Goal: Task Accomplishment & Management: Manage account settings

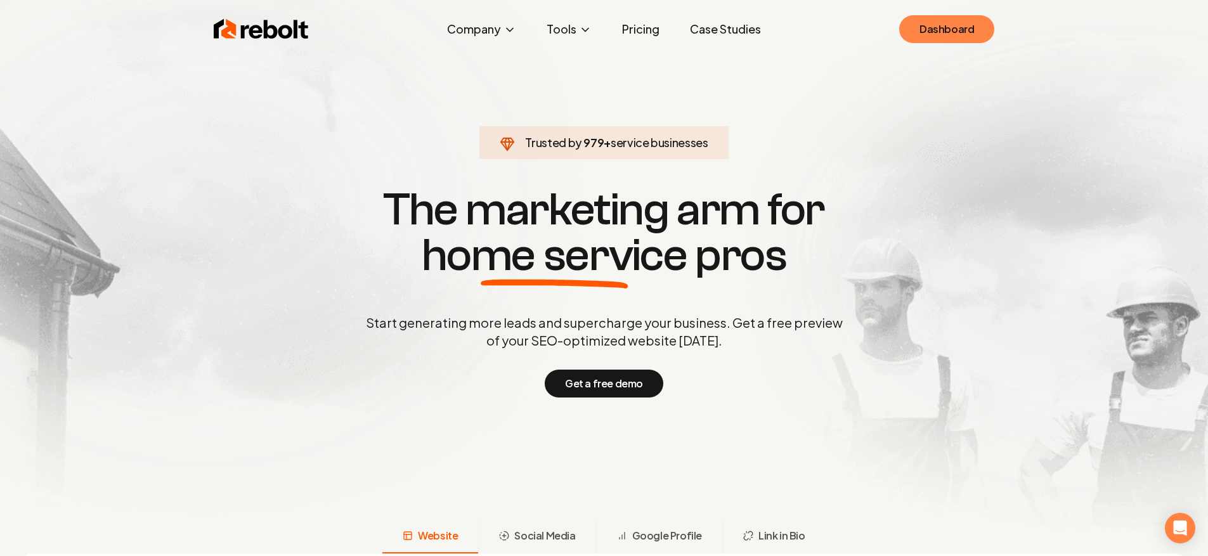
click at [954, 17] on link "Dashboard" at bounding box center [946, 29] width 95 height 28
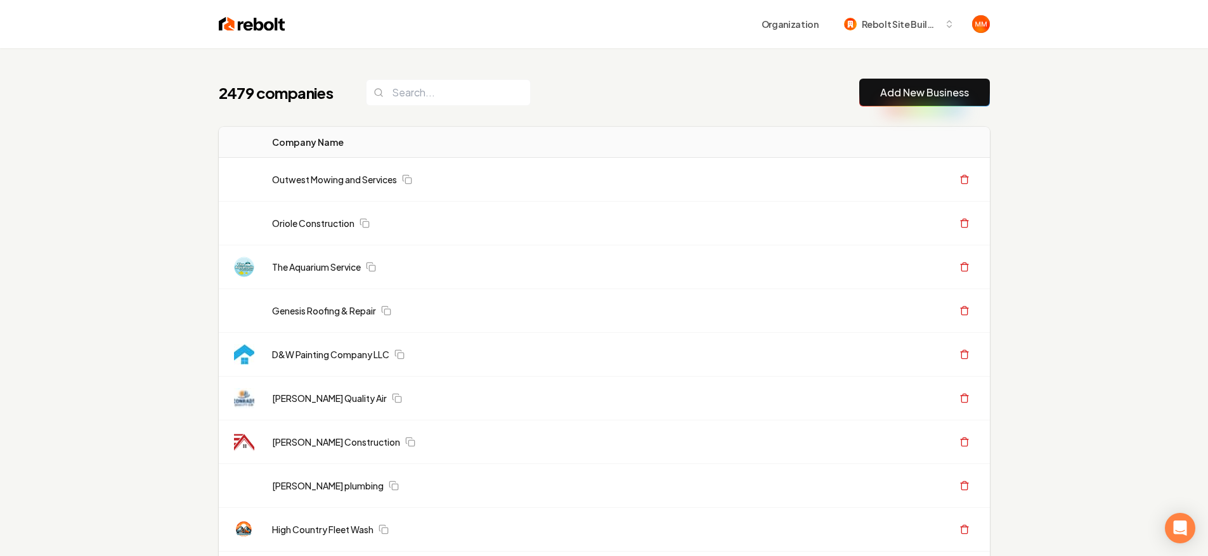
click at [566, 138] on th "Company Name" at bounding box center [528, 142] width 533 height 31
click at [451, 87] on input "search" at bounding box center [448, 92] width 165 height 27
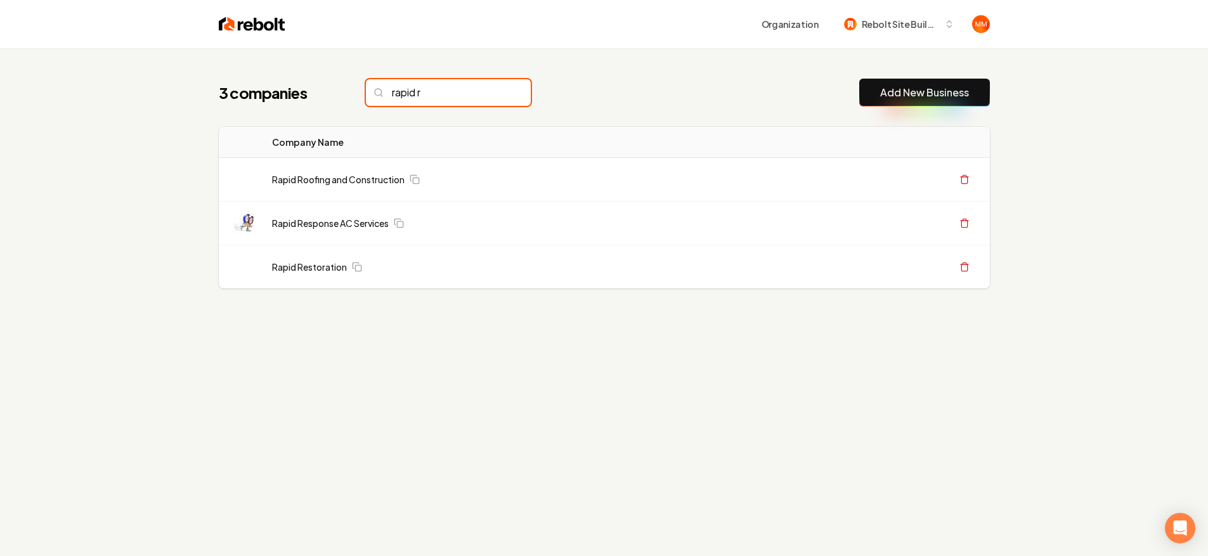
type input "rapid ro"
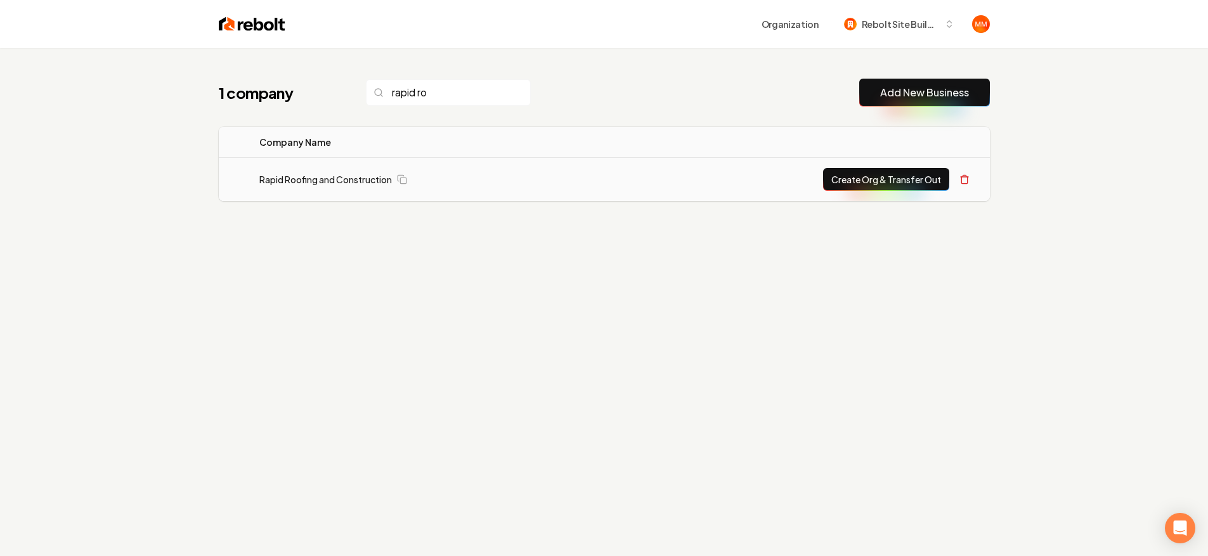
click at [351, 177] on link "Rapid Roofing and Construction" at bounding box center [325, 179] width 133 height 13
click at [351, 179] on link "Rapid Roofing and Construction" at bounding box center [325, 179] width 133 height 13
click at [353, 181] on link "Rapid Roofing and Construction" at bounding box center [325, 179] width 133 height 13
click at [363, 243] on div "1 company rapid ro Add New Business Logo Company Name Actions Rapid Roofing and…" at bounding box center [604, 165] width 812 height 234
click at [350, 178] on link "Rapid Roofing and Construction" at bounding box center [325, 179] width 133 height 13
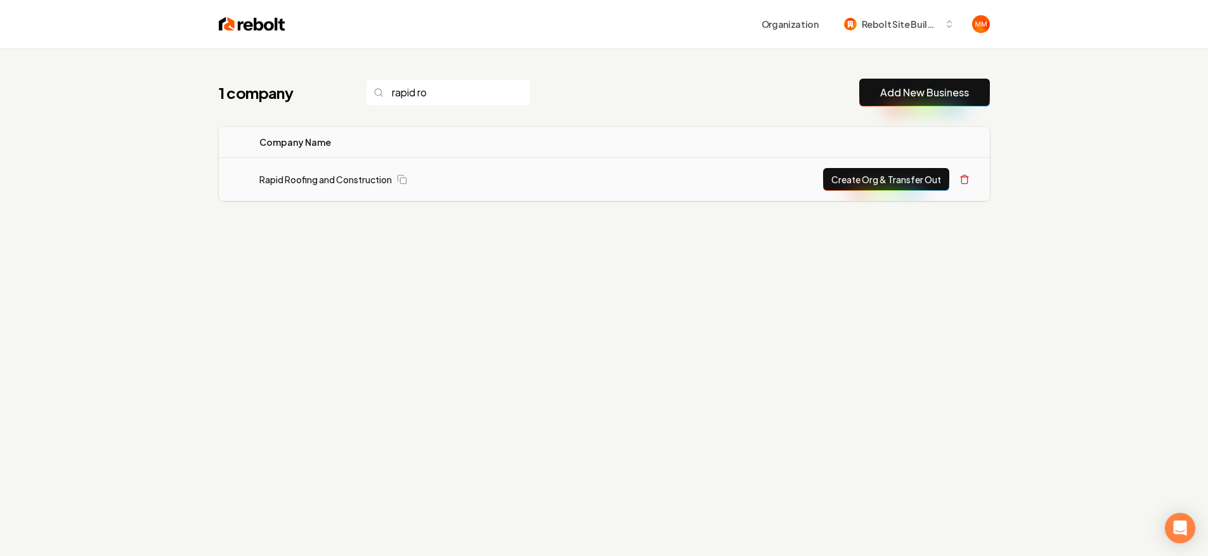
click at [364, 244] on div "1 company rapid ro Add New Business Logo Company Name Actions Rapid Roofing and…" at bounding box center [604, 165] width 812 height 234
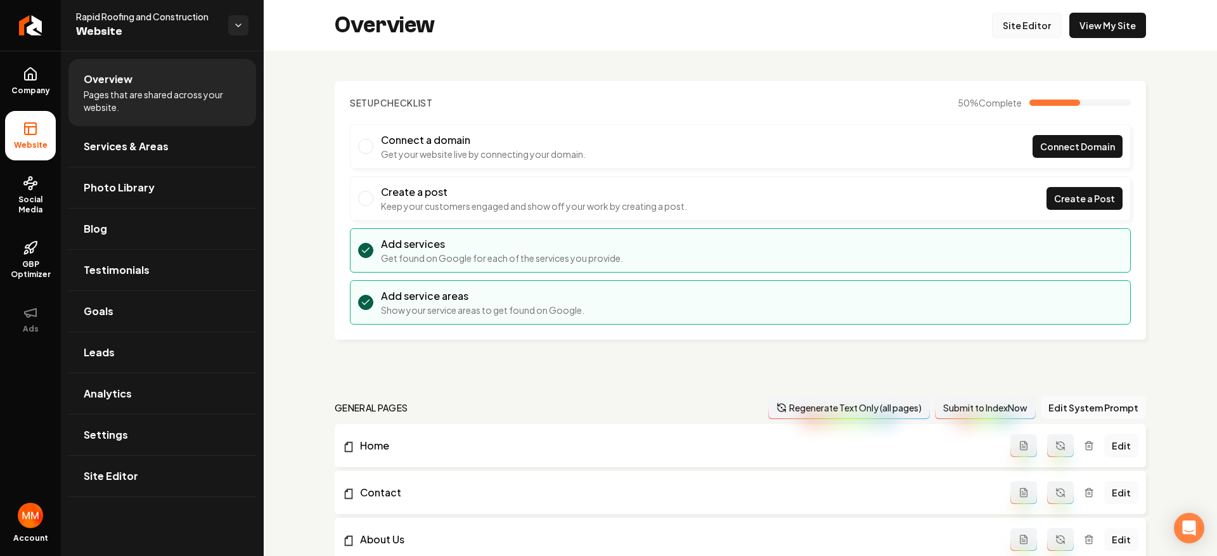
click at [1039, 31] on link "Site Editor" at bounding box center [1027, 25] width 70 height 25
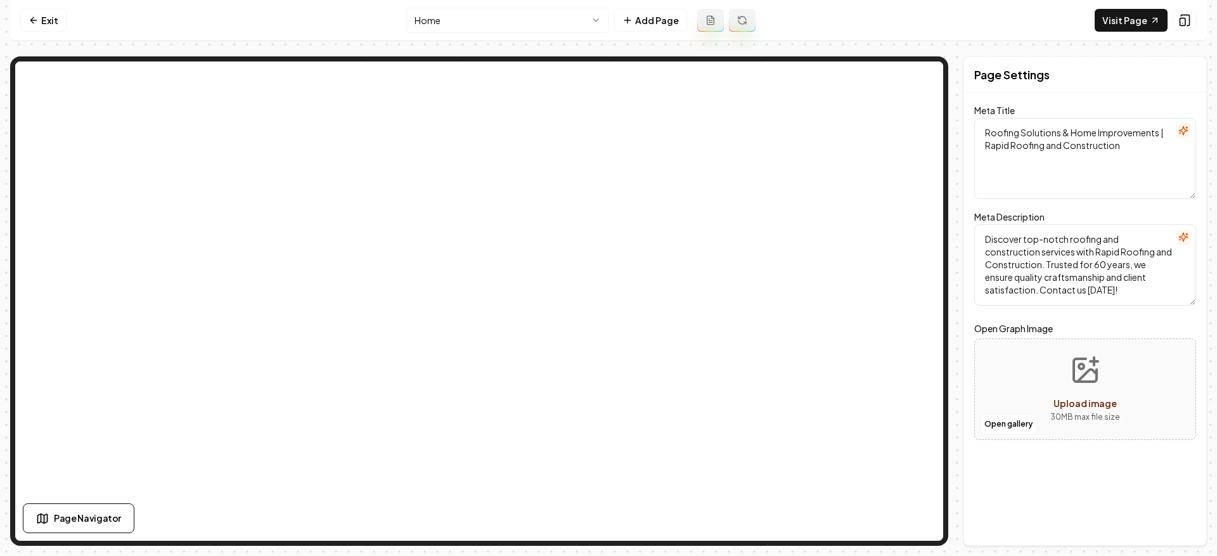
click at [18, 22] on nav "Exit Home Add Page Visit Page" at bounding box center [608, 20] width 1197 height 41
click at [29, 20] on icon at bounding box center [34, 20] width 10 height 10
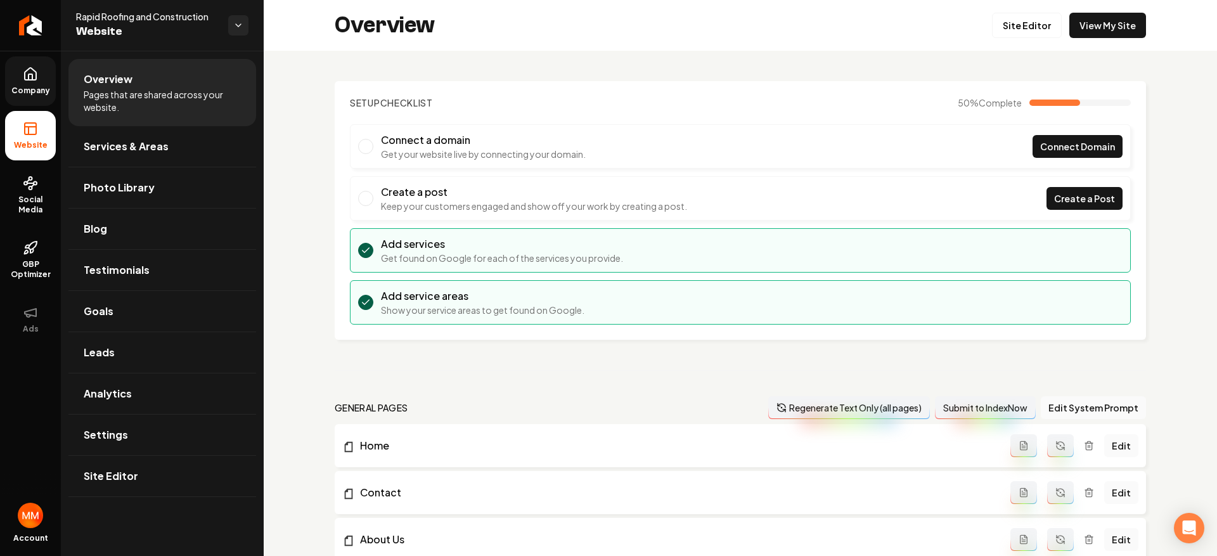
click at [32, 91] on span "Company" at bounding box center [30, 91] width 49 height 10
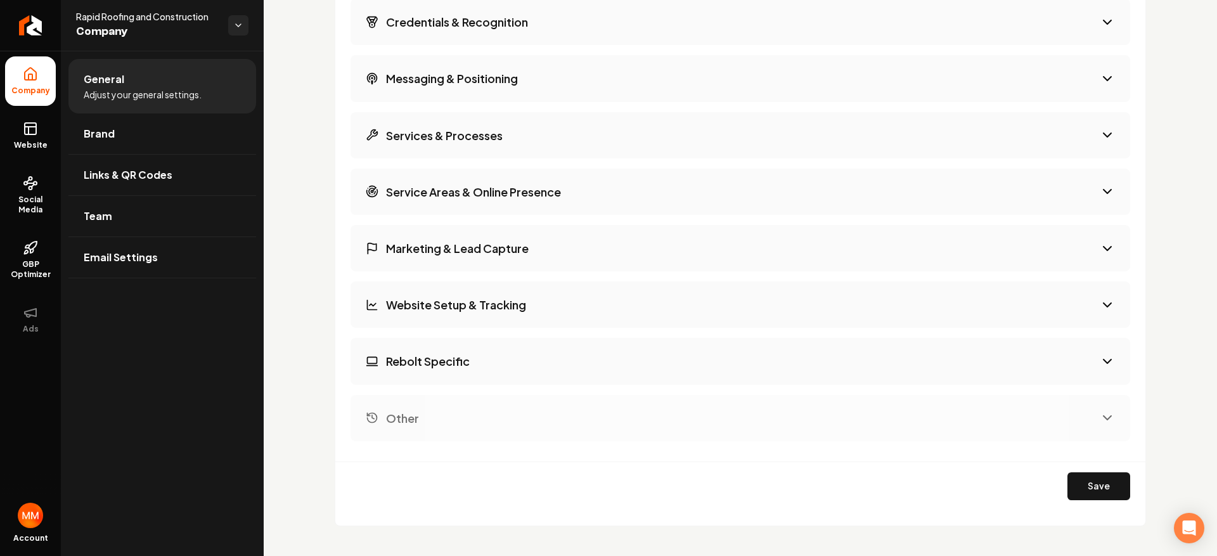
scroll to position [2281, 0]
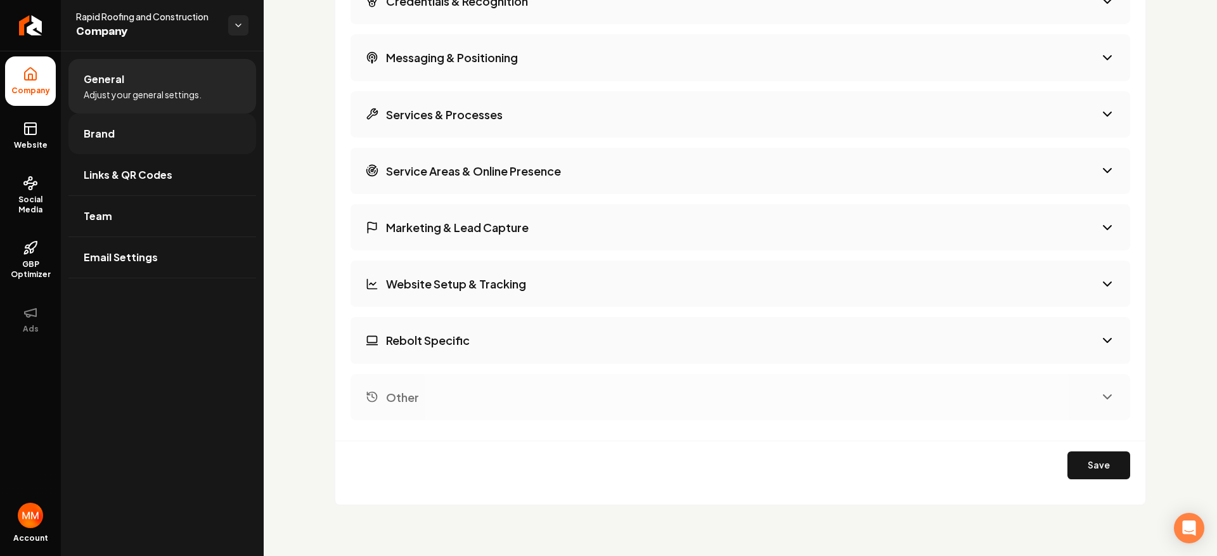
click at [217, 138] on link "Brand" at bounding box center [162, 133] width 188 height 41
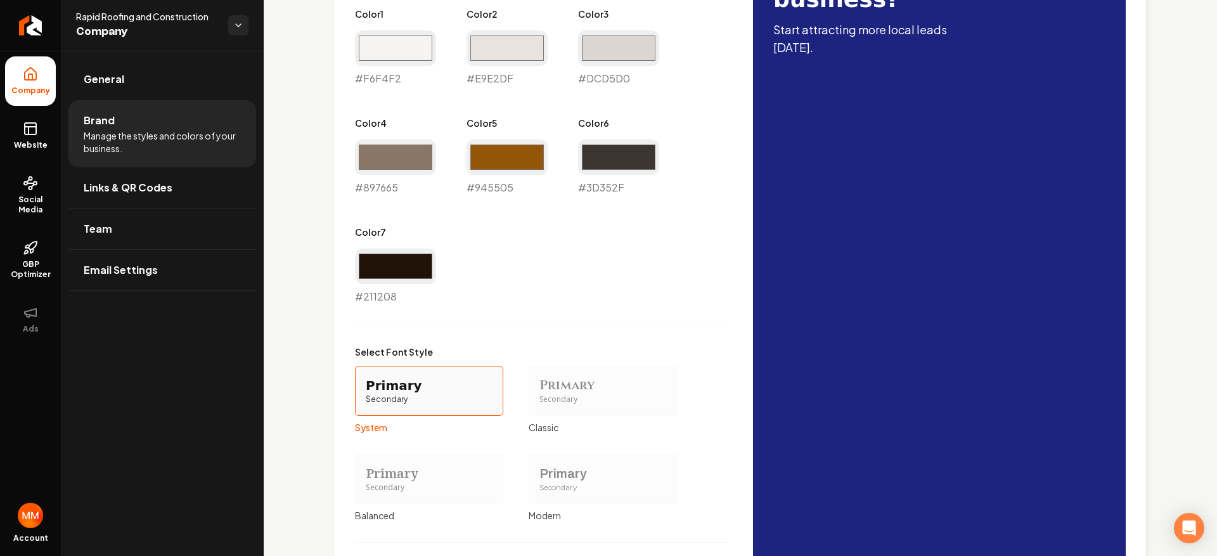
scroll to position [541, 0]
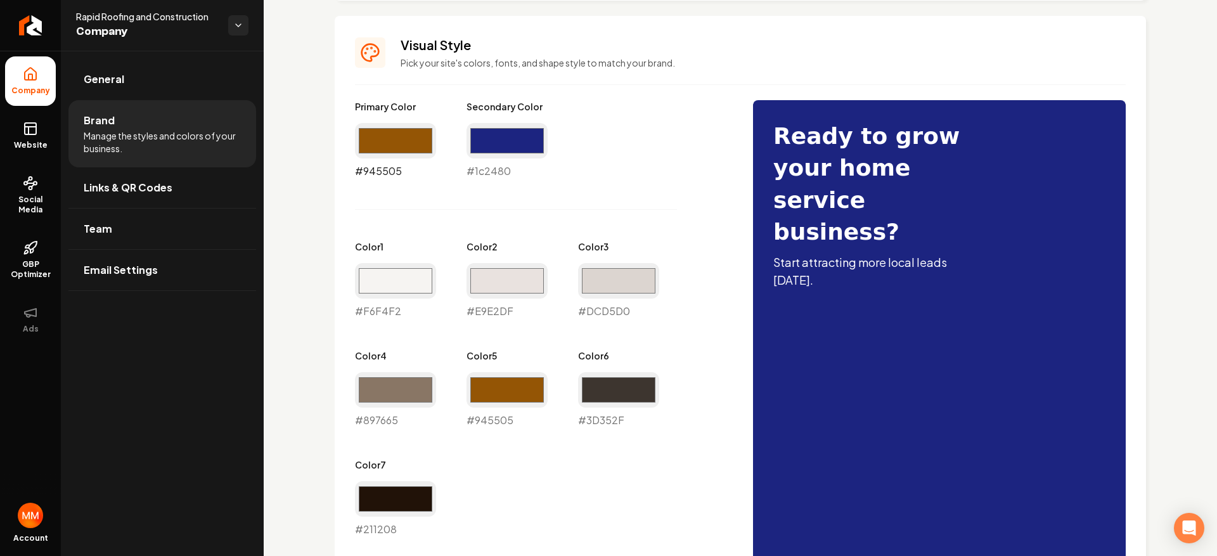
click at [375, 131] on input "#945505" at bounding box center [395, 141] width 81 height 36
click at [576, 159] on div "Primary Color #945505 #945505 Secondary Color #1c2480 #1c2480 Color 1 #f6f4f2 #…" at bounding box center [541, 318] width 373 height 437
click at [502, 149] on input "#1c2480" at bounding box center [507, 141] width 81 height 36
click at [410, 142] on input "#945505" at bounding box center [395, 141] width 81 height 36
type input "#1e28b8"
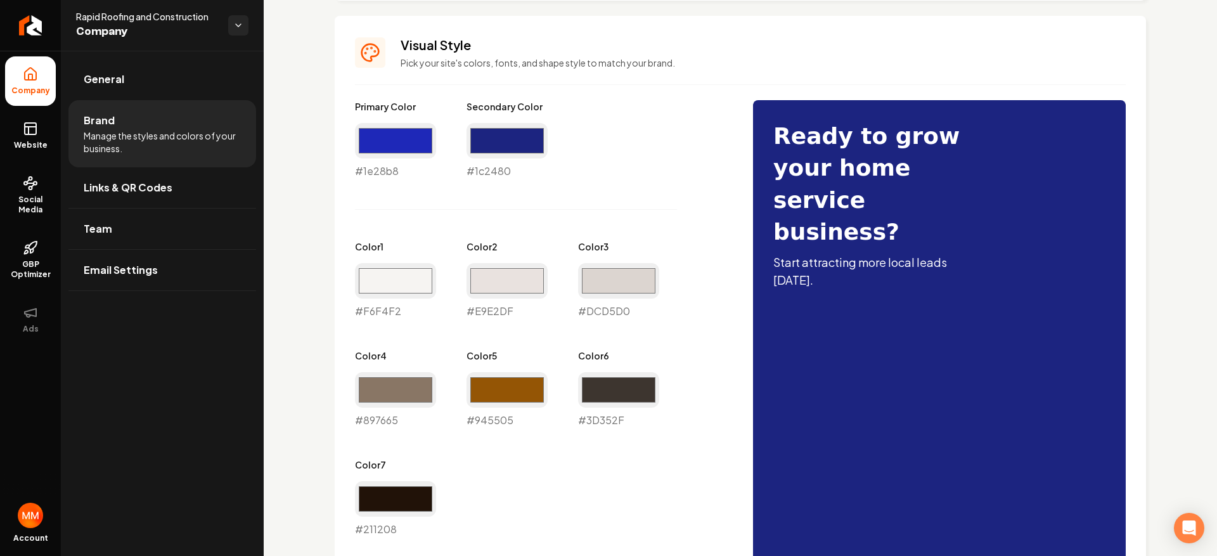
click at [570, 167] on div "Primary Color #1e28b8 #1e28b8 Secondary Color #1c2480 #1c2480 Color 1 #f6f4f2 #…" at bounding box center [541, 318] width 373 height 437
click at [505, 142] on input "#1c2480" at bounding box center [507, 141] width 81 height 36
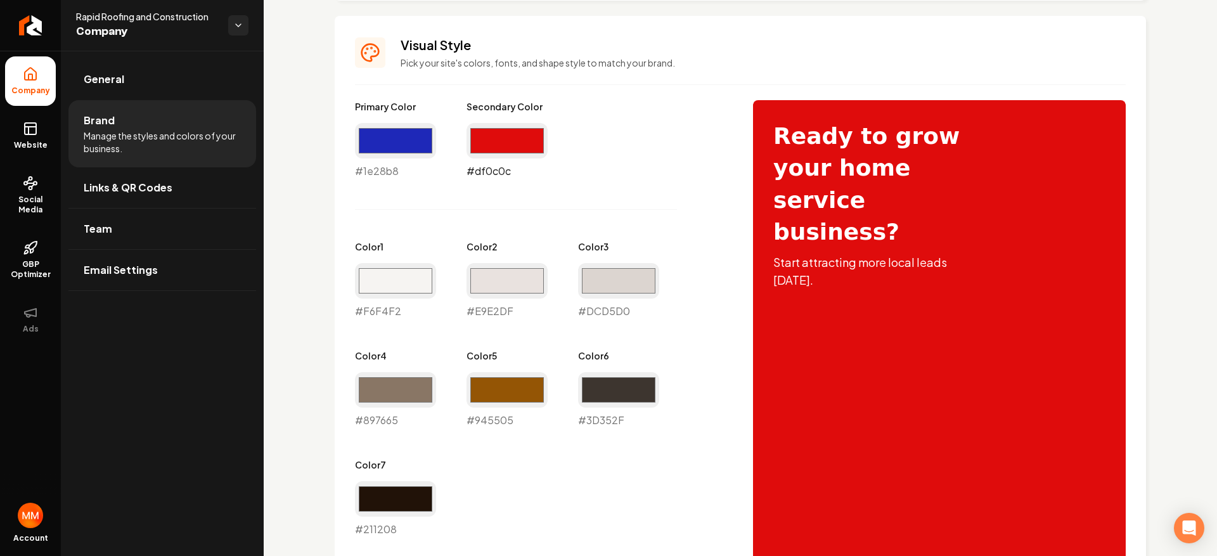
click at [521, 148] on input "#df0c0c" at bounding box center [507, 141] width 81 height 36
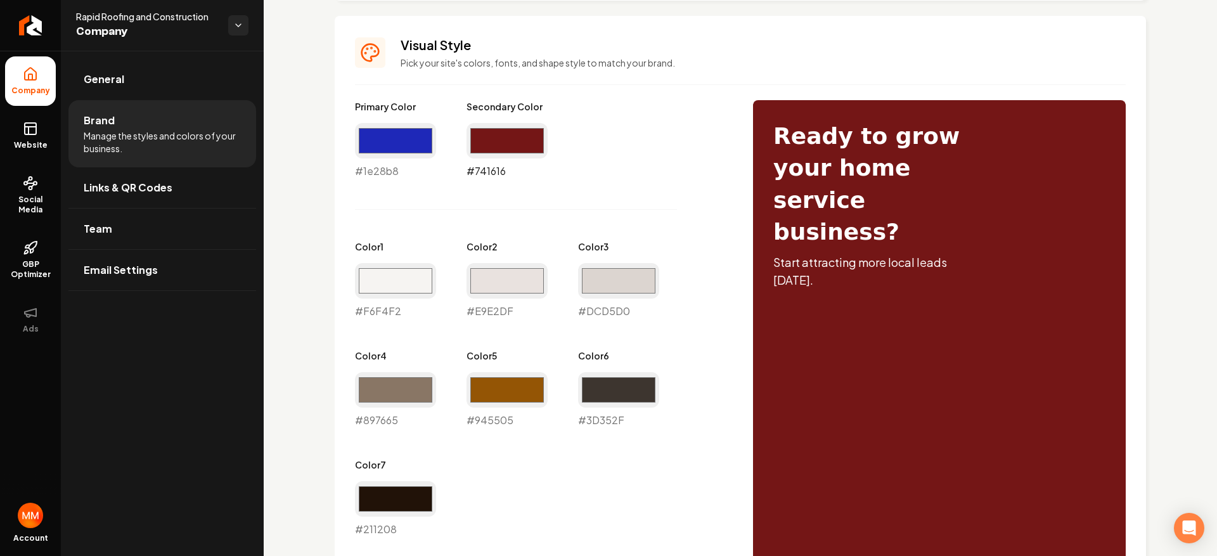
type input "#741616"
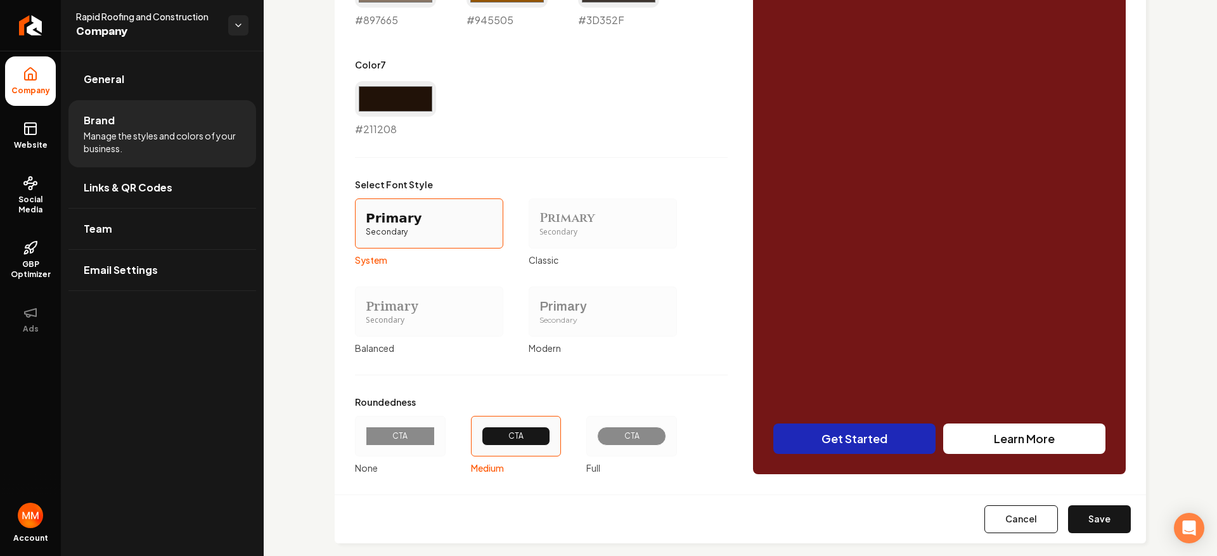
scroll to position [959, 0]
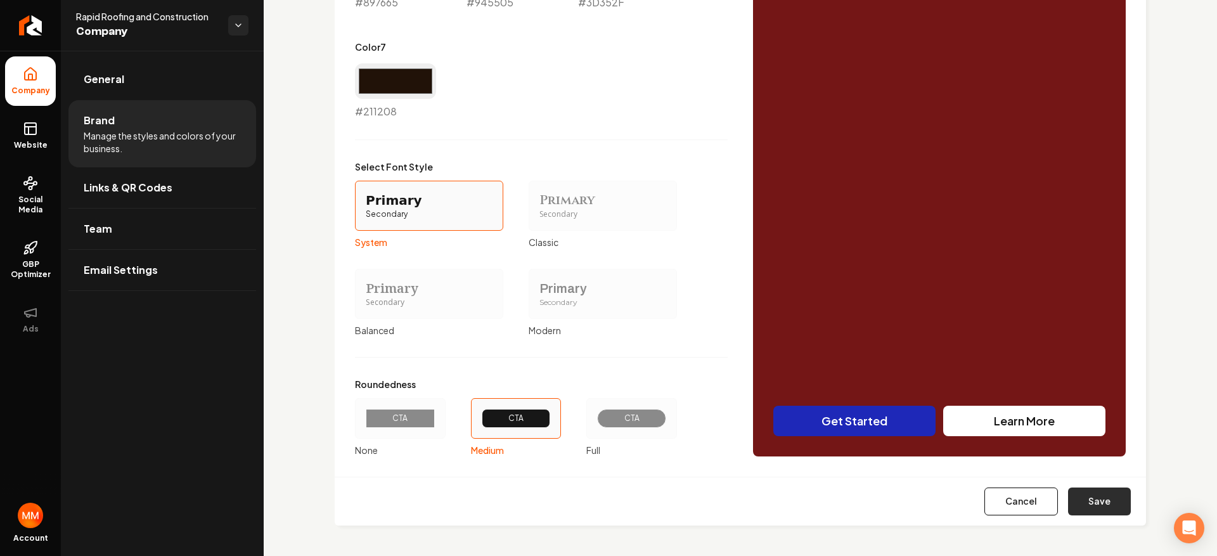
click at [1090, 501] on button "Save" at bounding box center [1099, 502] width 63 height 28
type input "#f6f4f2"
type input "#e9e2df"
type input "#dcd5d0"
type input "#3d352f"
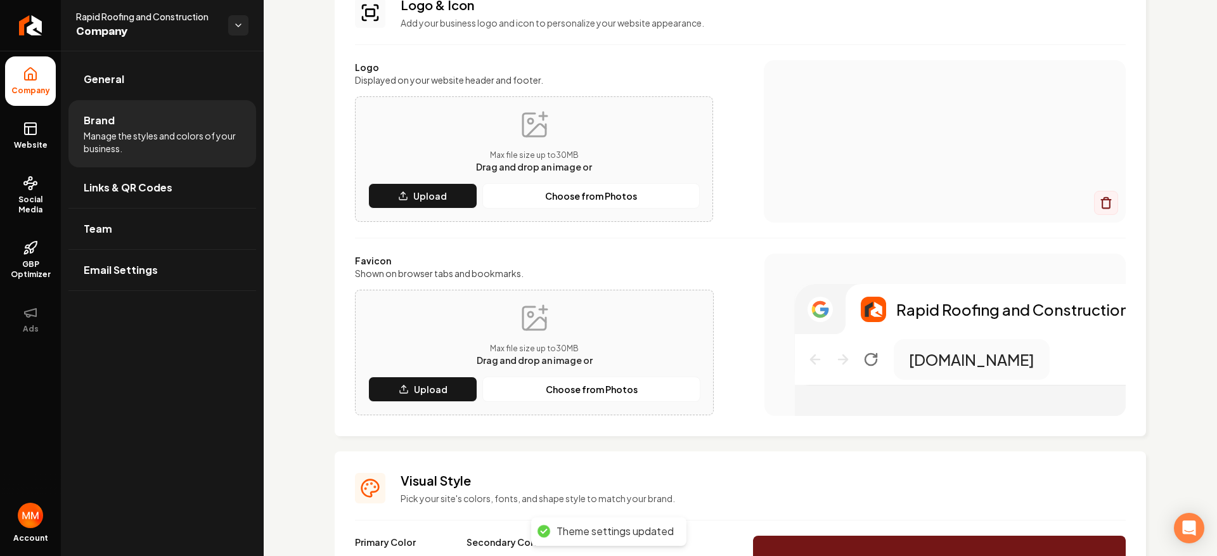
scroll to position [0, 0]
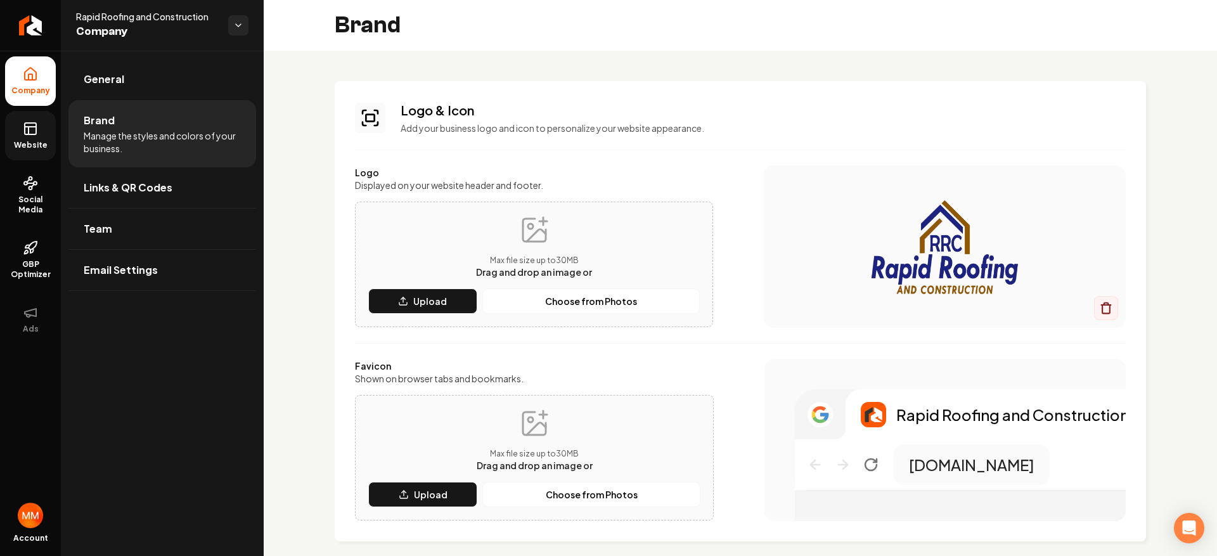
click at [44, 126] on link "Website" at bounding box center [30, 135] width 51 height 49
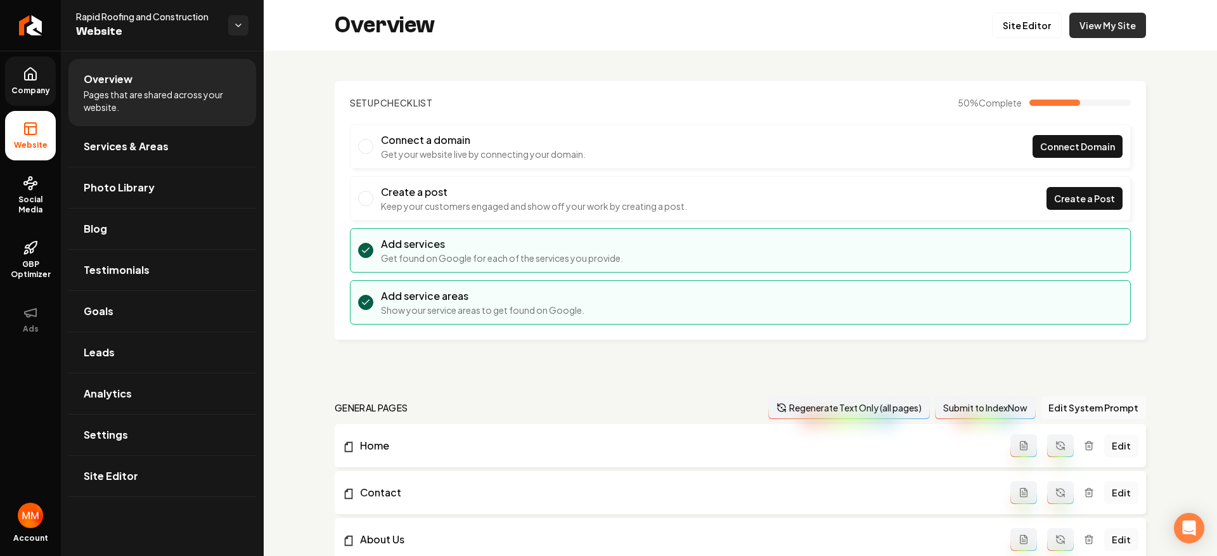
click at [1102, 30] on link "View My Site" at bounding box center [1108, 25] width 77 height 25
click at [33, 89] on span "Company" at bounding box center [30, 91] width 49 height 10
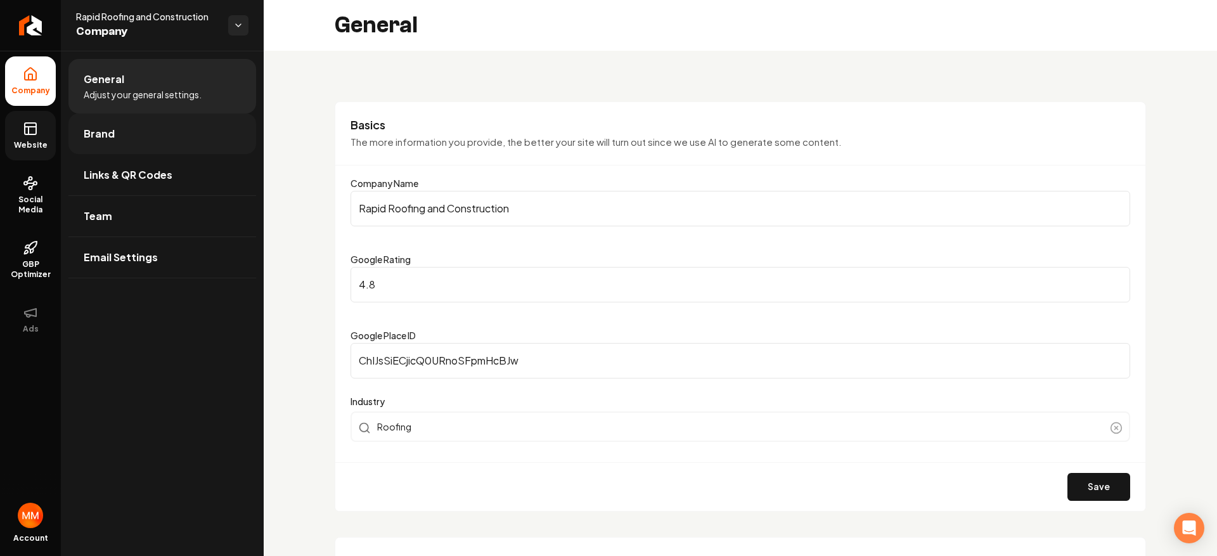
click at [103, 152] on link "Brand" at bounding box center [162, 133] width 188 height 41
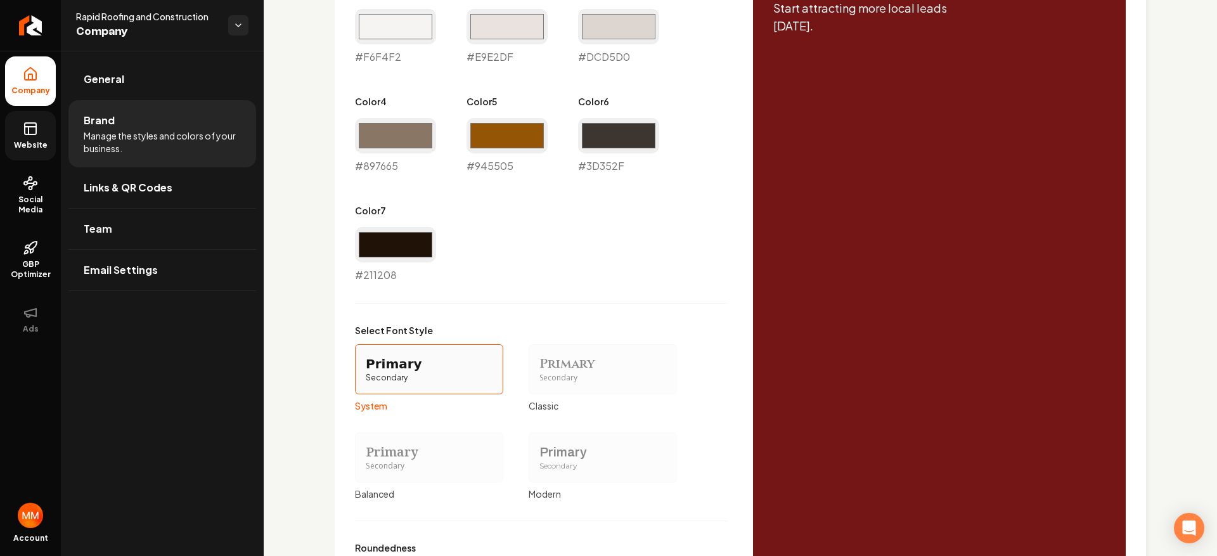
scroll to position [346, 0]
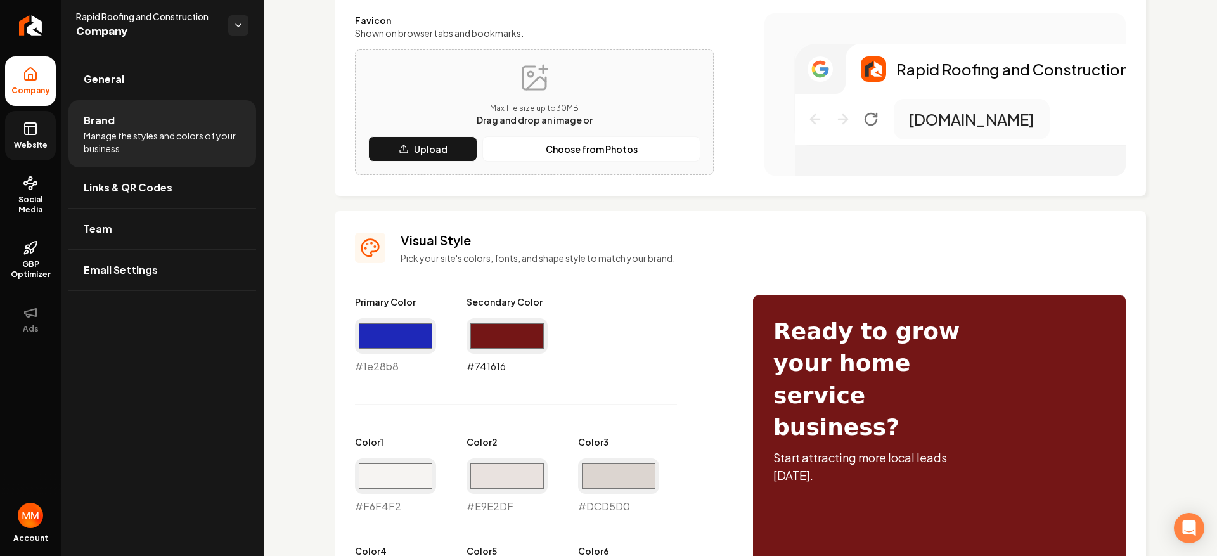
click at [512, 324] on input "#741616" at bounding box center [507, 336] width 81 height 36
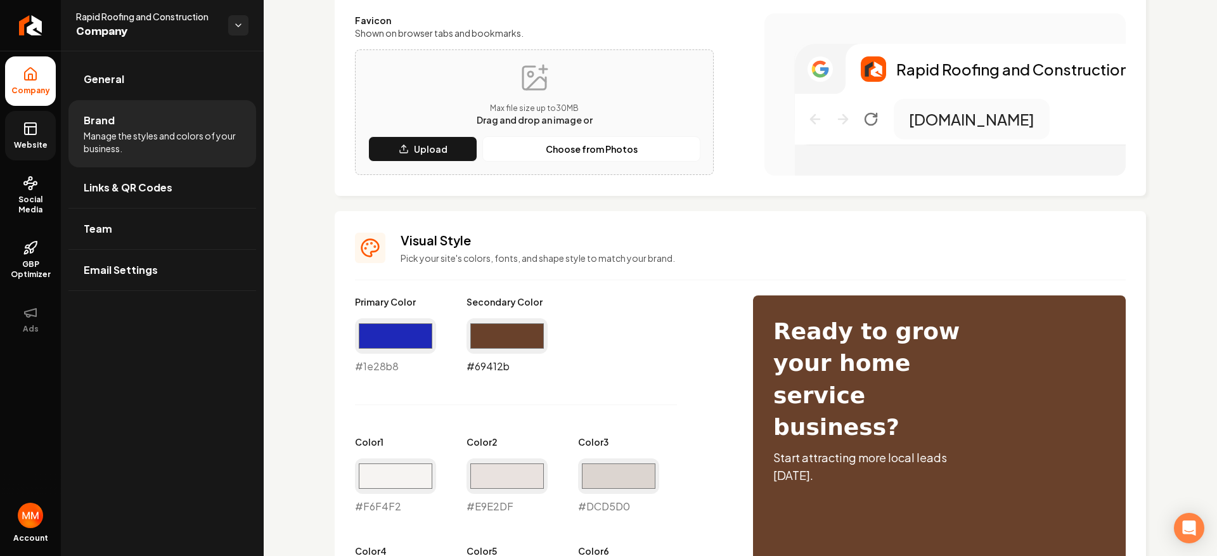
type input "#69412b"
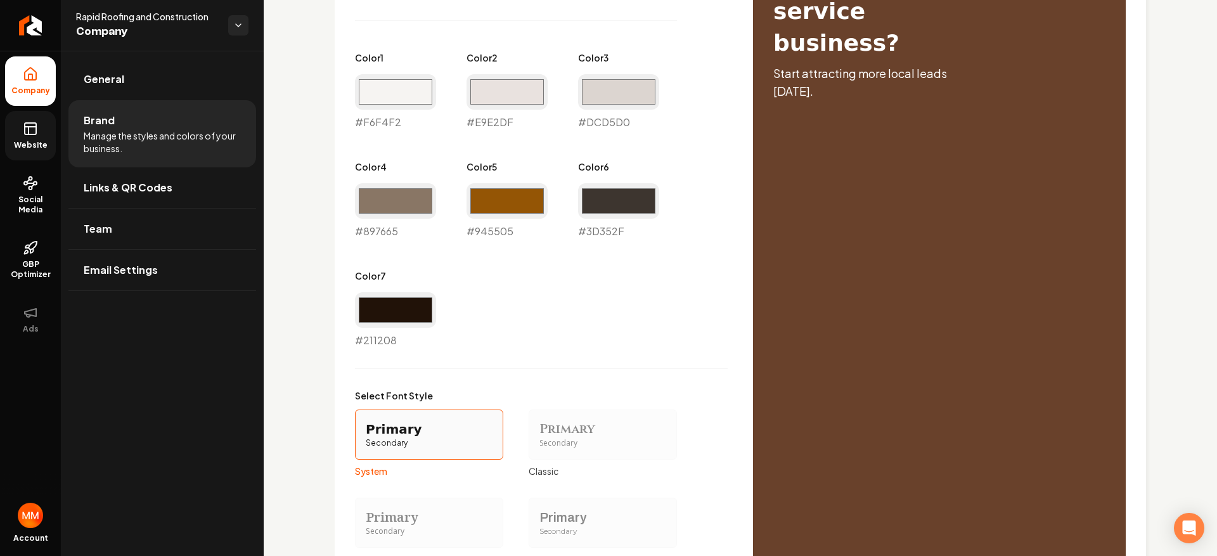
scroll to position [959, 0]
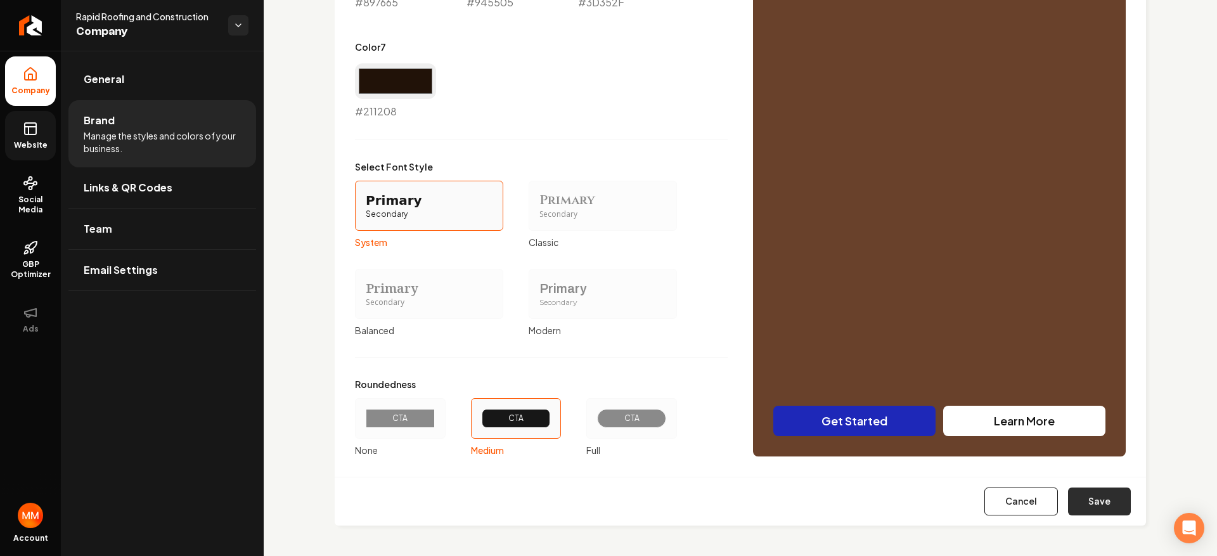
click at [1112, 507] on button "Save" at bounding box center [1099, 502] width 63 height 28
type input "#f6f4f2"
type input "#e9e2df"
type input "#dcd5d0"
type input "#3d352f"
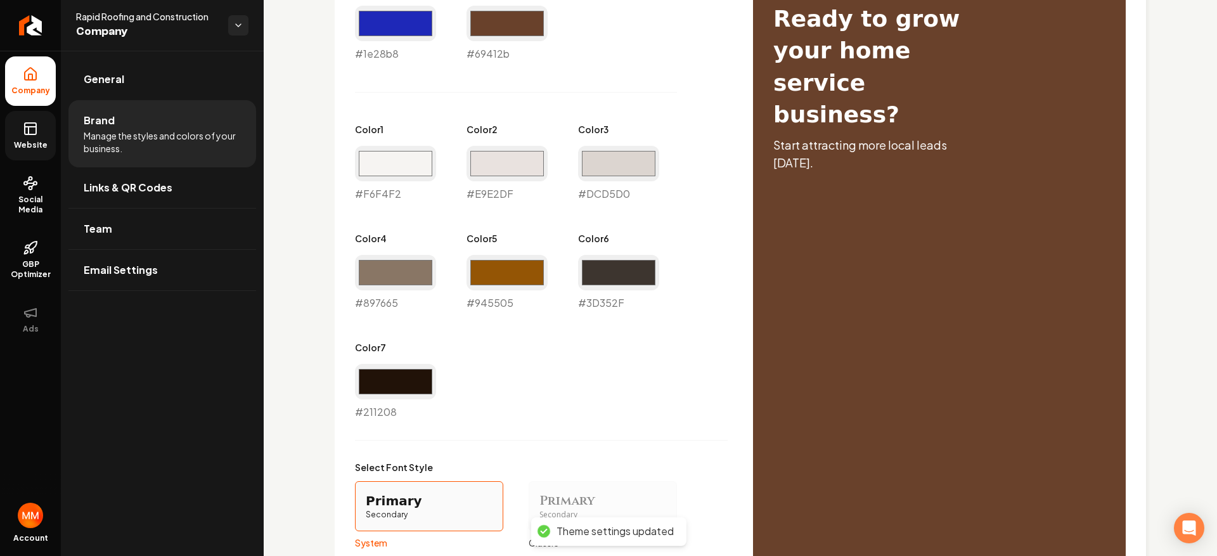
scroll to position [0, 0]
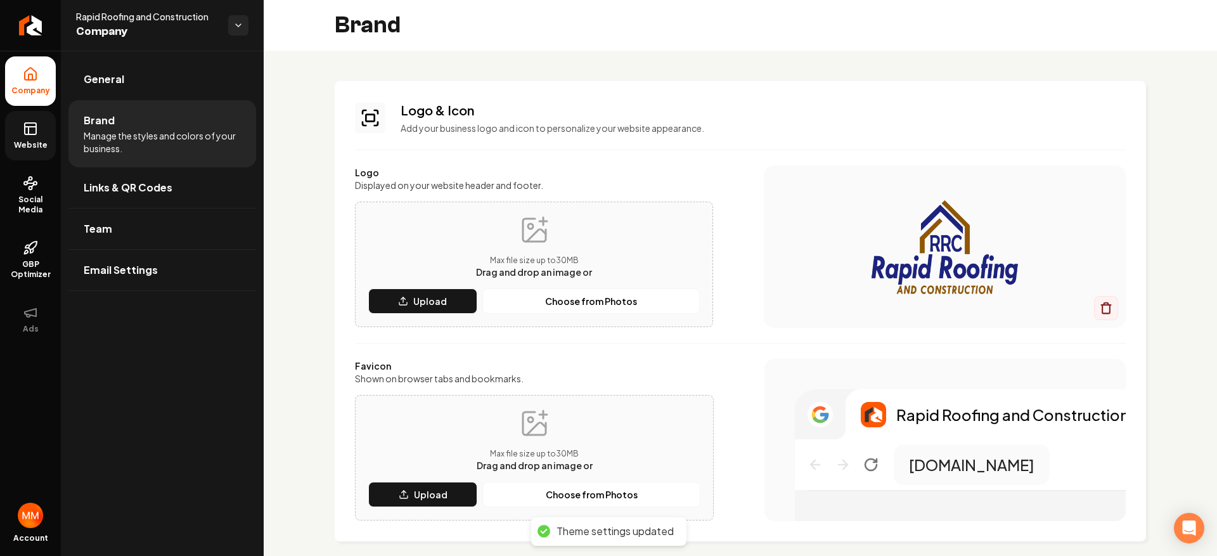
click at [26, 127] on icon at bounding box center [30, 128] width 15 height 15
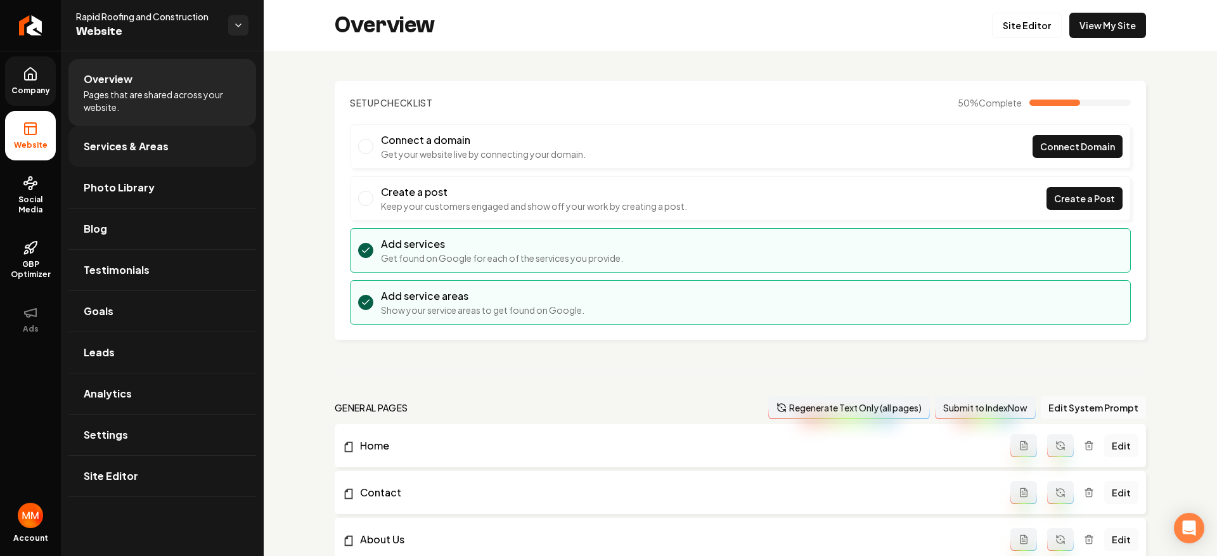
click at [167, 151] on link "Services & Areas" at bounding box center [162, 146] width 188 height 41
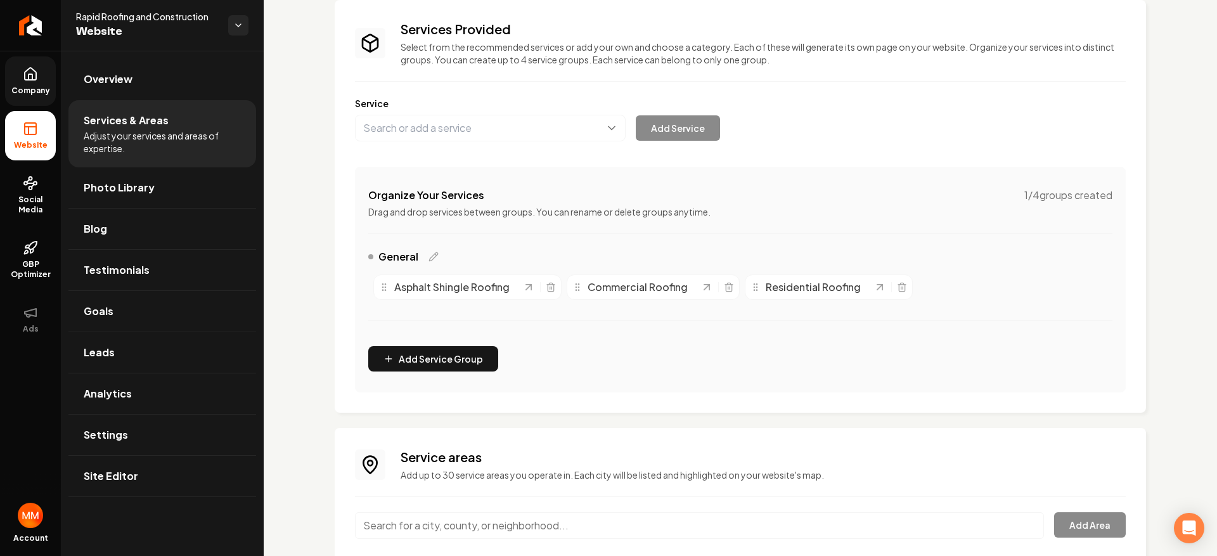
scroll to position [174, 0]
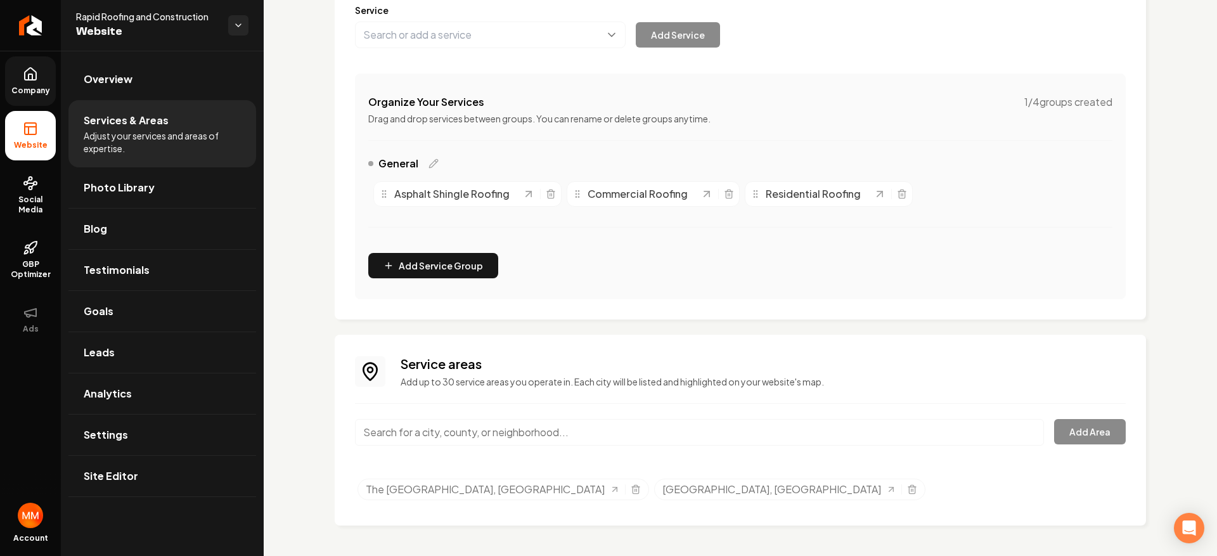
click at [611, 426] on input "Main content area" at bounding box center [699, 432] width 689 height 27
type input "v"
drag, startPoint x: 623, startPoint y: 436, endPoint x: 420, endPoint y: 410, distance: 205.2
click at [420, 410] on div "Service areas Add up to 30 service areas you operate in. Each city will be list…" at bounding box center [740, 430] width 771 height 150
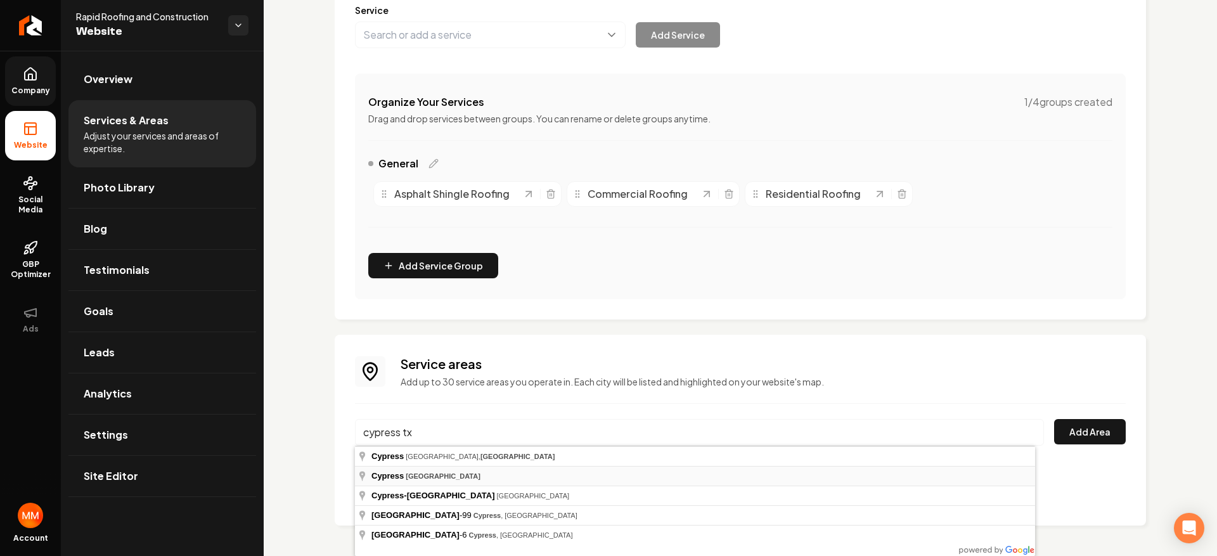
type input "Cypress, [GEOGRAPHIC_DATA]"
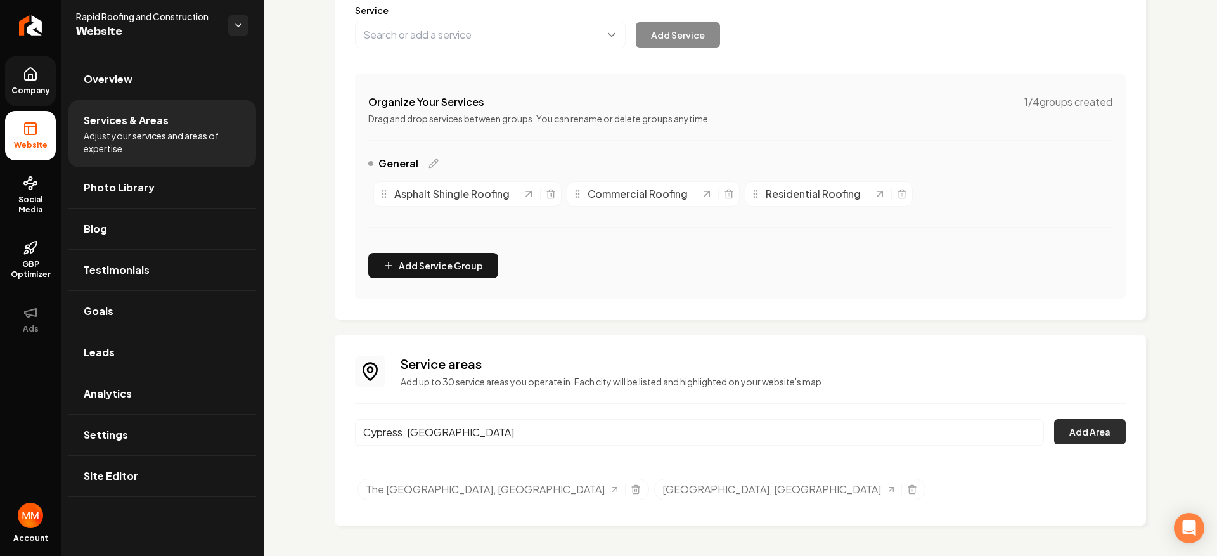
click at [1075, 441] on button "Add Area" at bounding box center [1090, 431] width 72 height 25
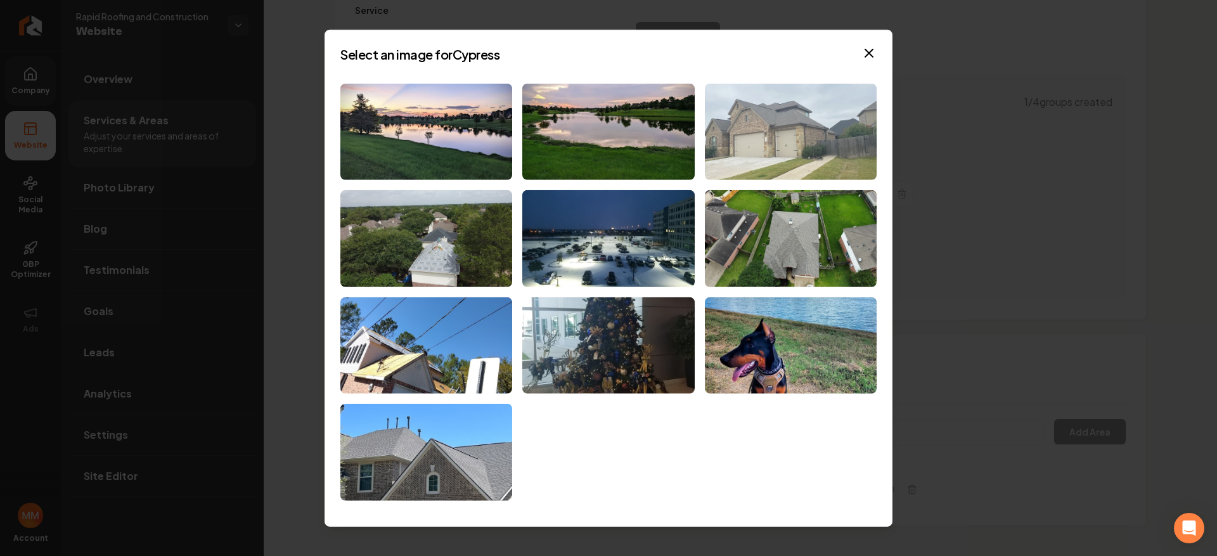
click at [773, 150] on img at bounding box center [791, 131] width 172 height 97
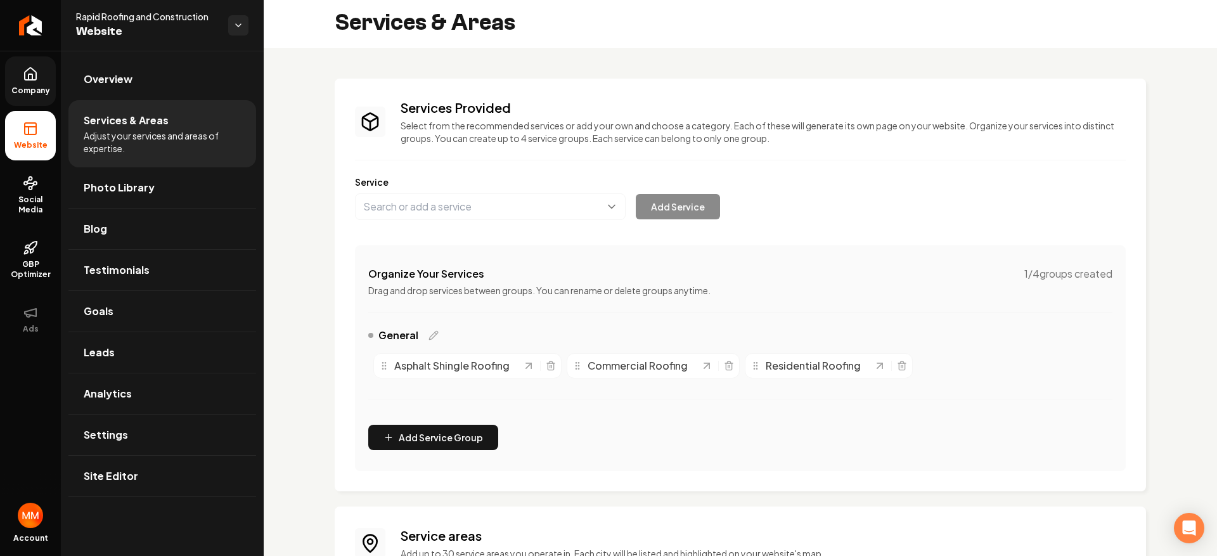
scroll to position [0, 0]
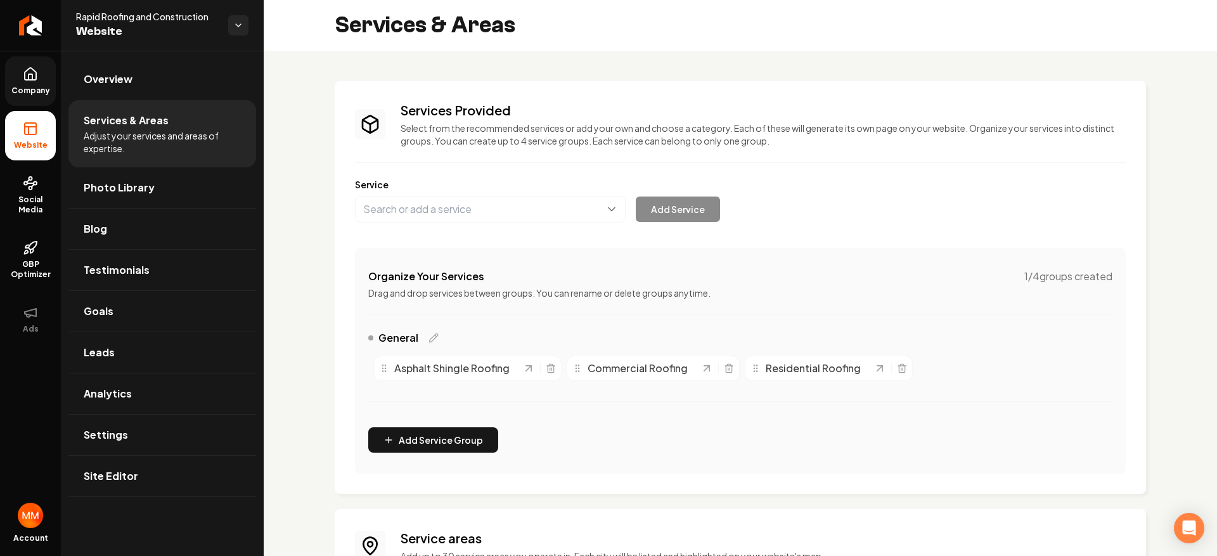
click at [37, 88] on span "Company" at bounding box center [30, 91] width 49 height 10
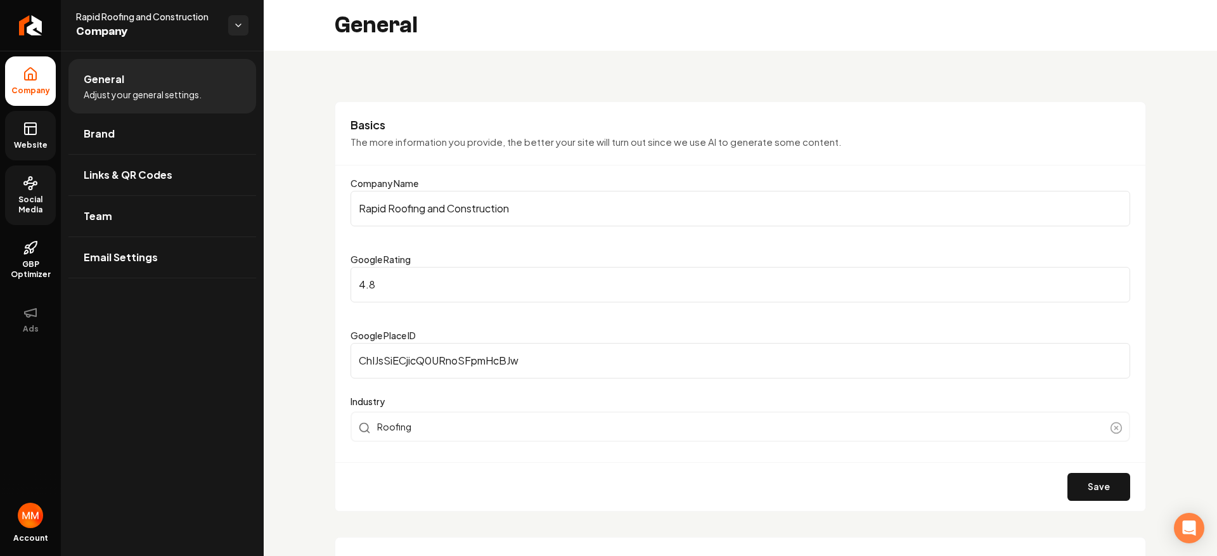
click at [46, 180] on link "Social Media" at bounding box center [30, 195] width 51 height 60
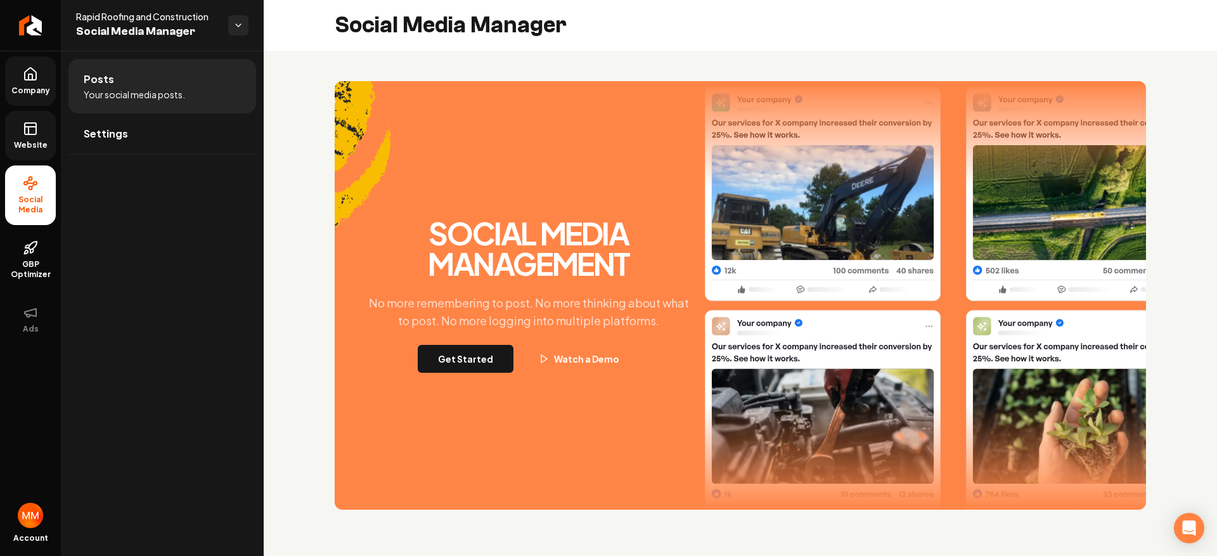
click at [39, 145] on span "Website" at bounding box center [31, 145] width 44 height 10
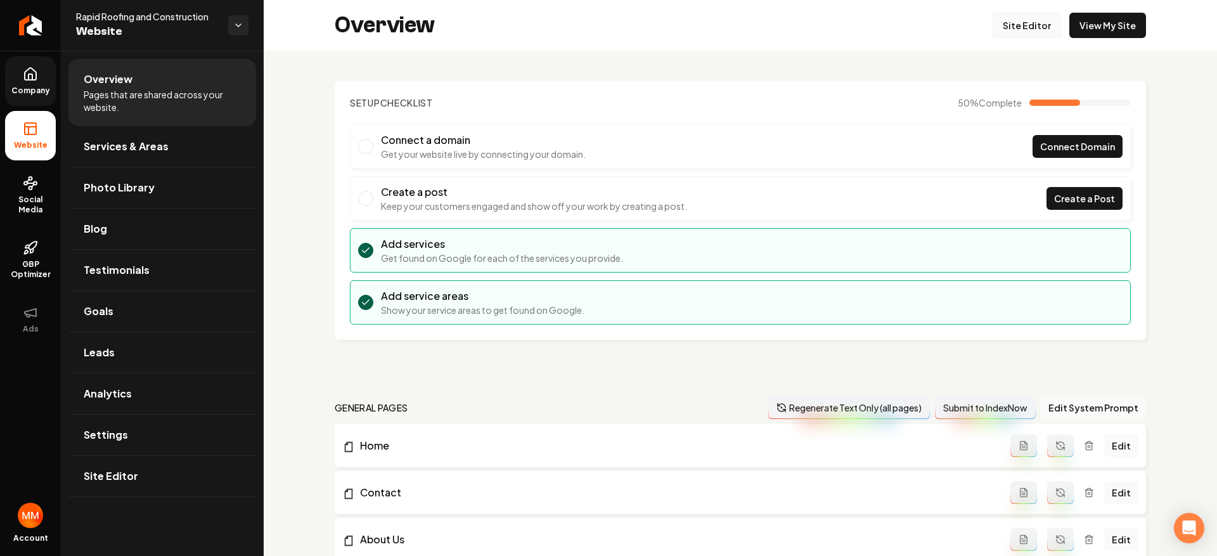
click at [994, 29] on link "Site Editor" at bounding box center [1027, 25] width 70 height 25
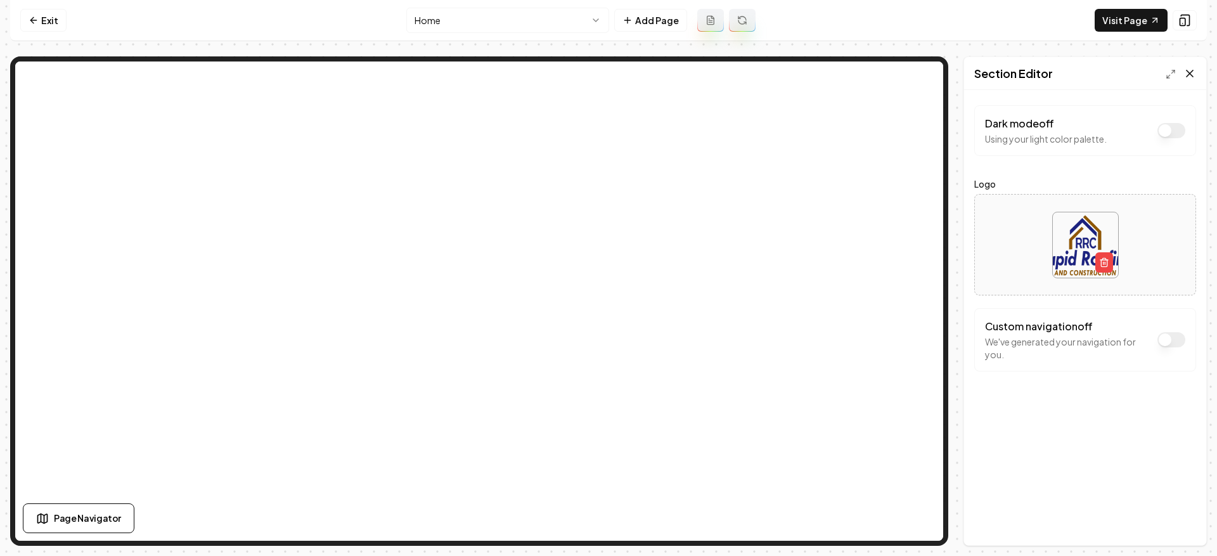
click at [1191, 76] on icon at bounding box center [1190, 73] width 13 height 13
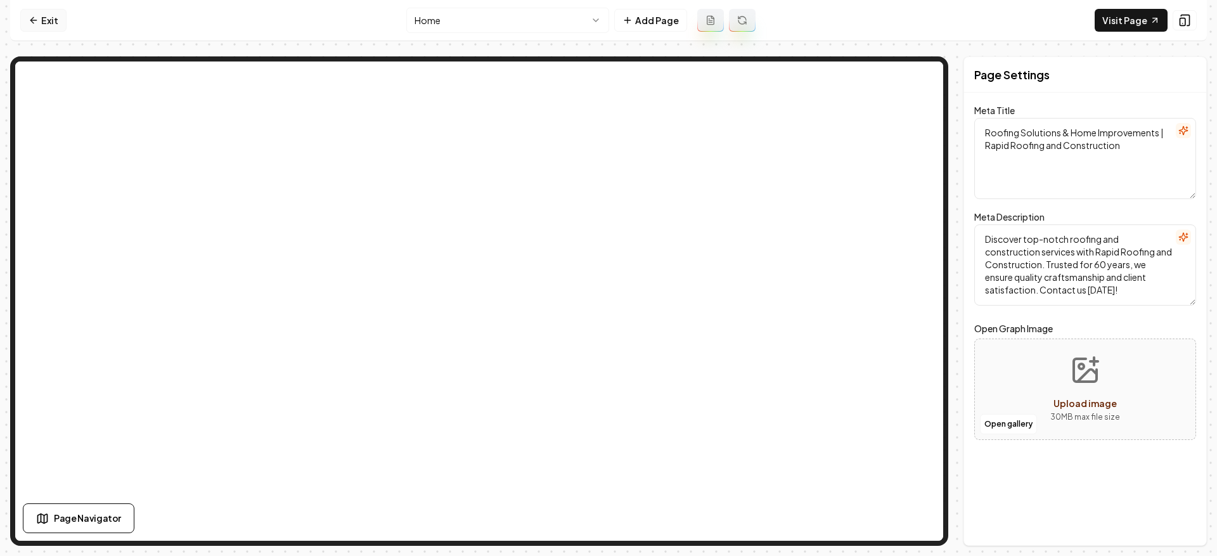
click at [62, 25] on link "Exit" at bounding box center [43, 20] width 46 height 23
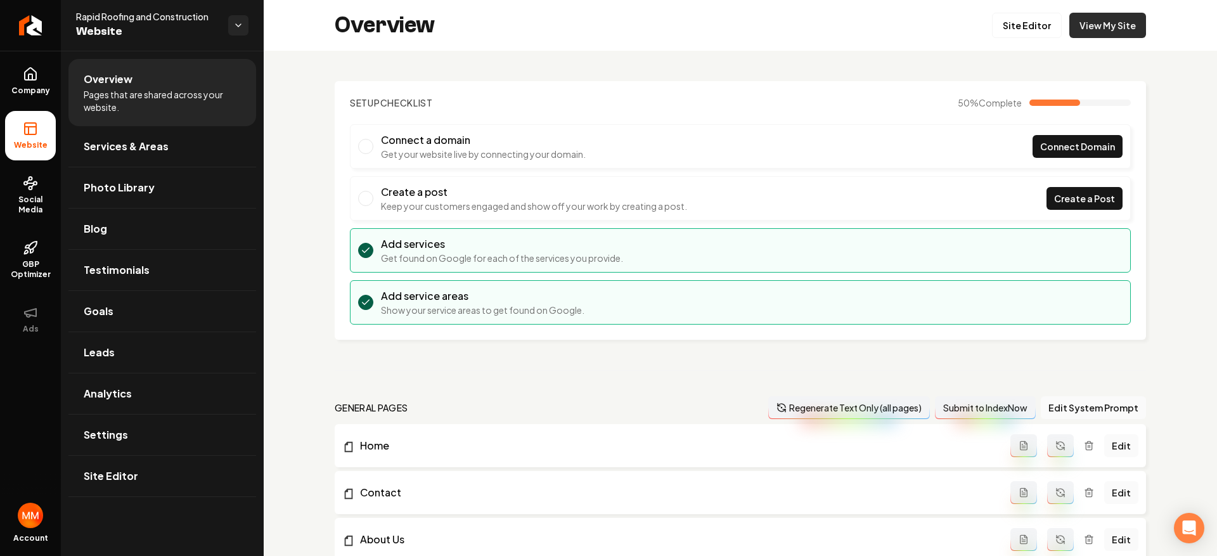
click at [1076, 21] on link "View My Site" at bounding box center [1108, 25] width 77 height 25
click at [39, 97] on link "Company" at bounding box center [30, 80] width 51 height 49
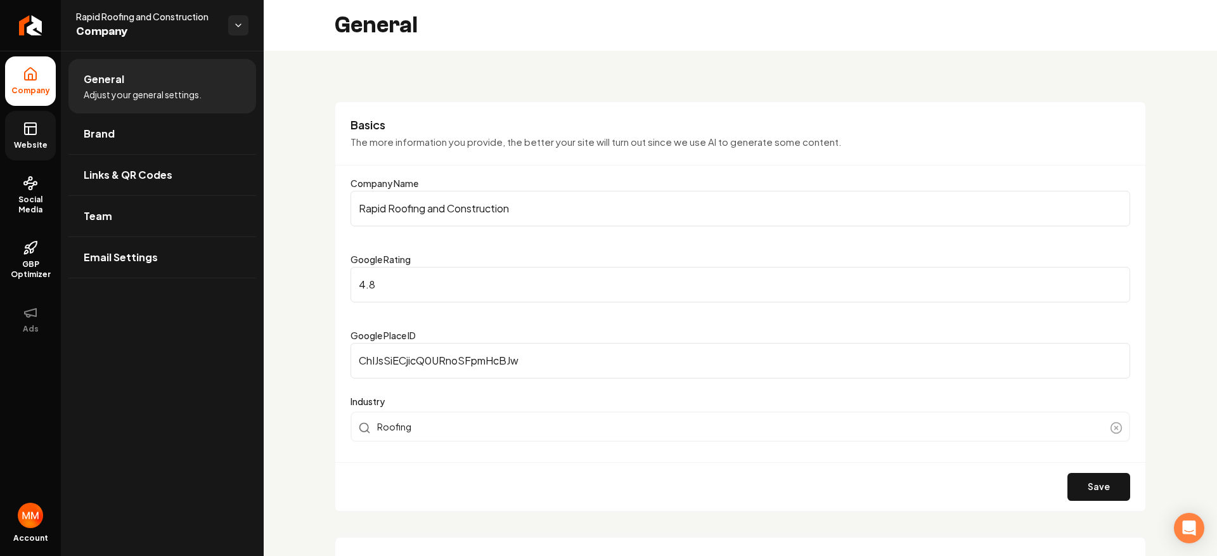
click at [35, 131] on icon at bounding box center [30, 128] width 15 height 15
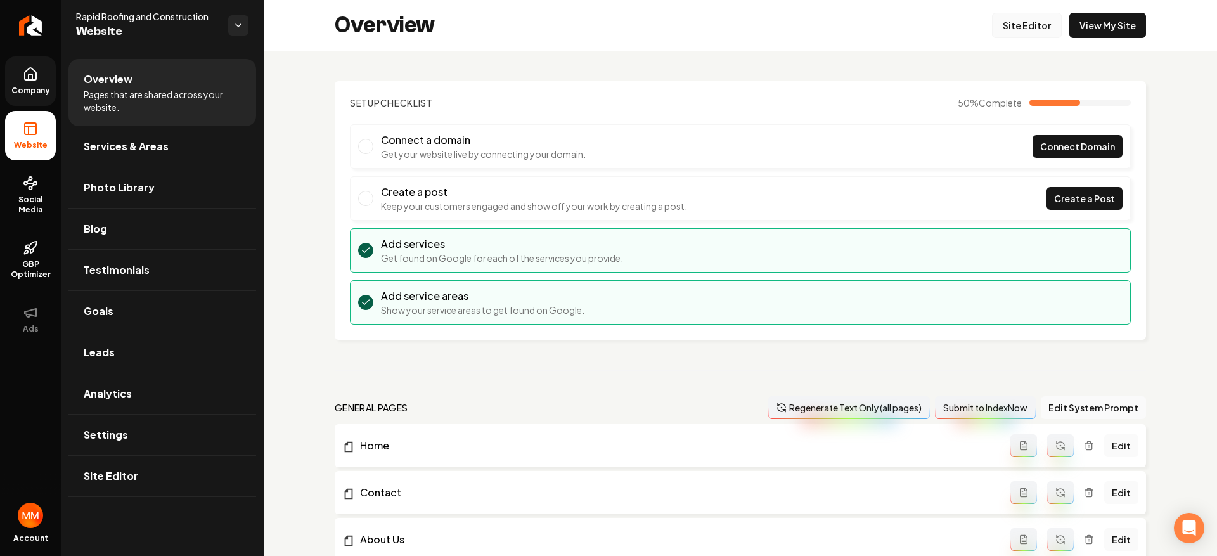
click at [1027, 20] on link "Site Editor" at bounding box center [1027, 25] width 70 height 25
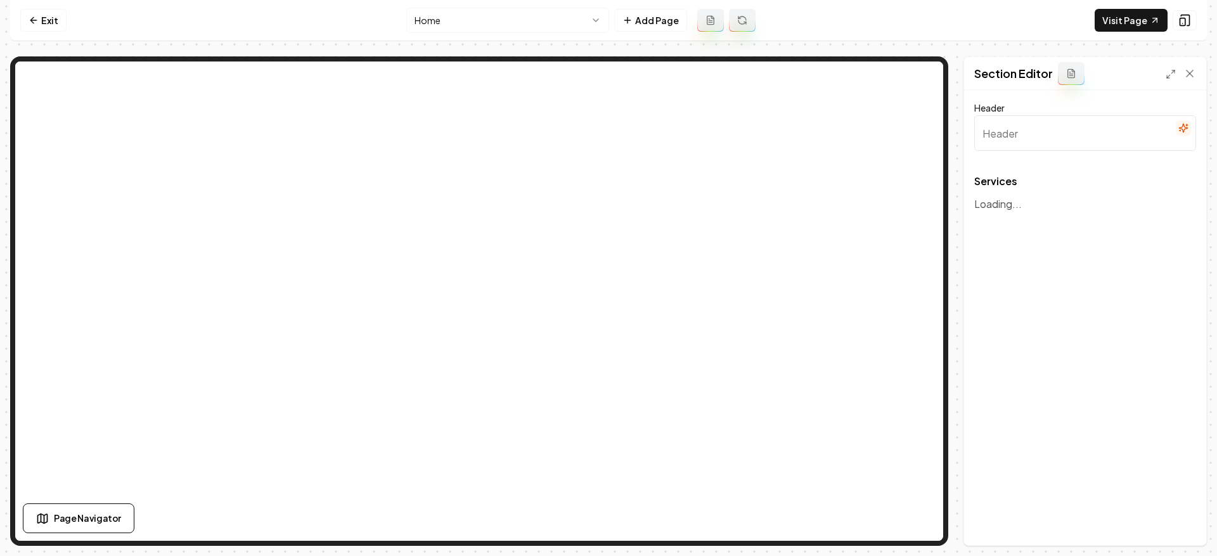
type input "Our Expert Roofing and Construction Services"
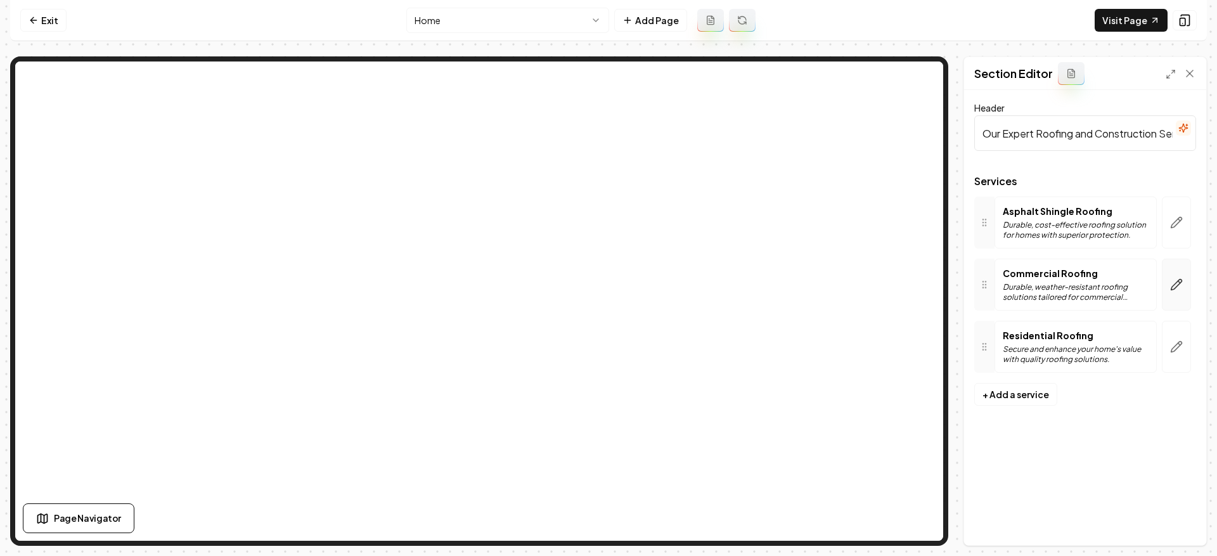
click at [1176, 283] on icon "button" at bounding box center [1177, 285] width 11 height 11
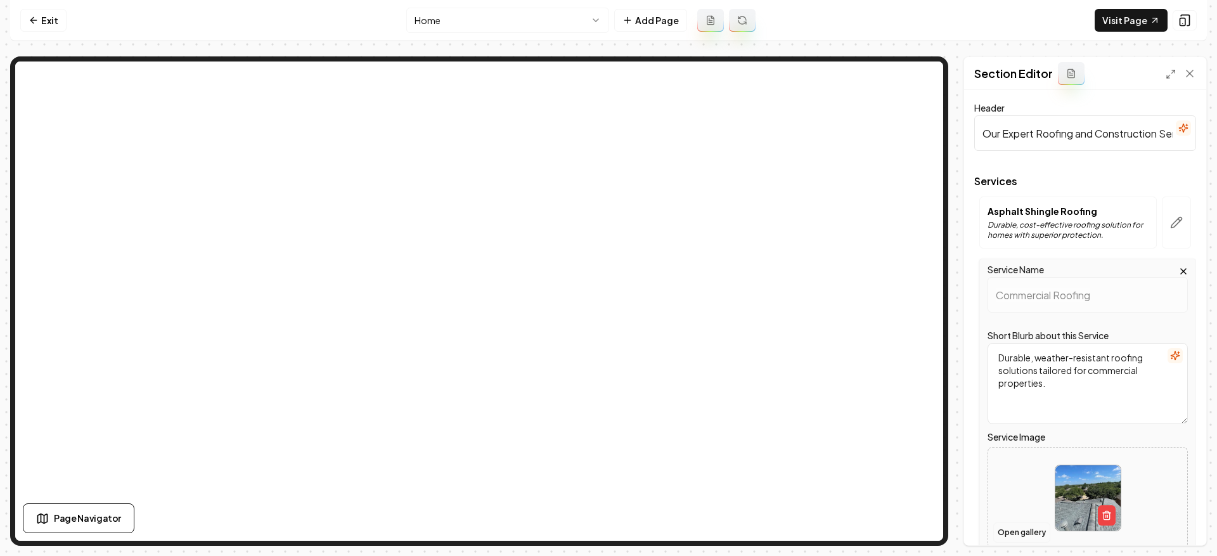
click at [1028, 533] on button "Open gallery" at bounding box center [1022, 532] width 57 height 20
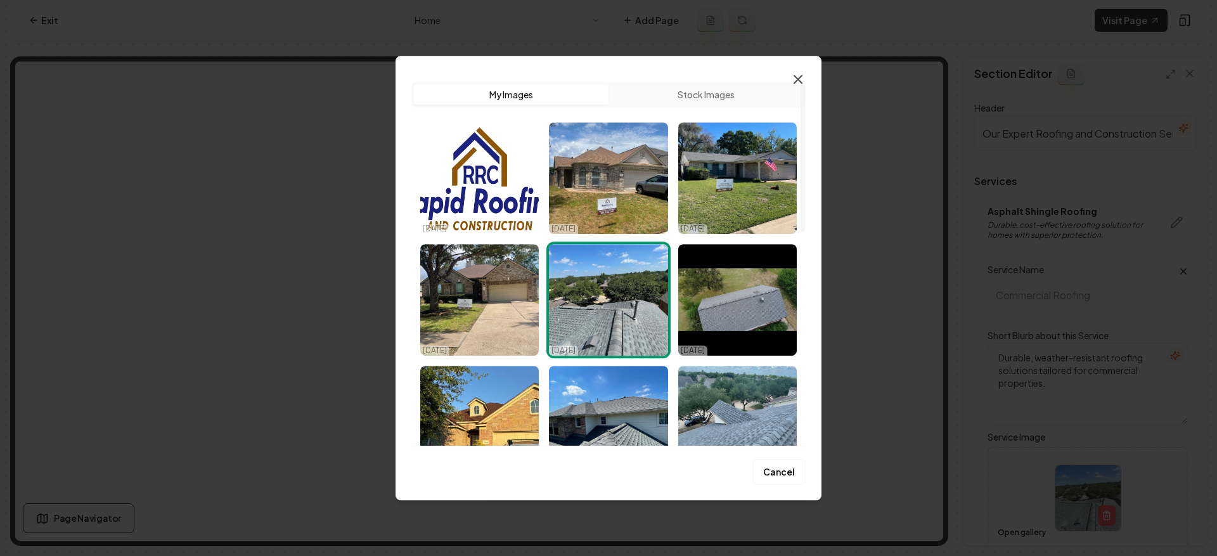
click at [797, 78] on icon "button" at bounding box center [798, 79] width 8 height 8
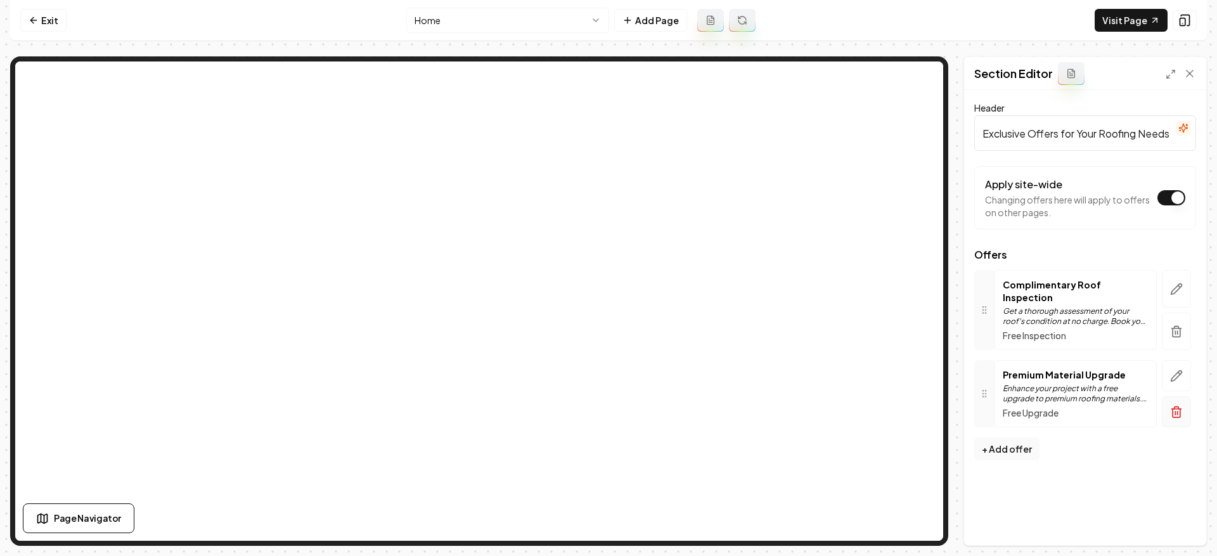
click at [1176, 406] on icon "button" at bounding box center [1176, 412] width 13 height 13
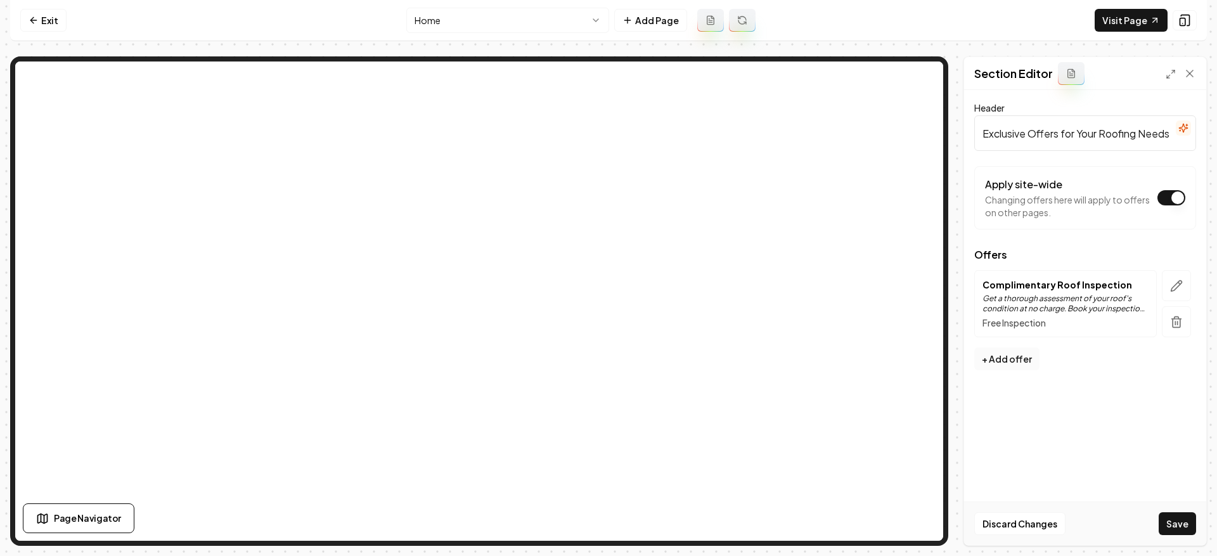
click at [1016, 361] on button "+ Add offer" at bounding box center [1007, 358] width 65 height 23
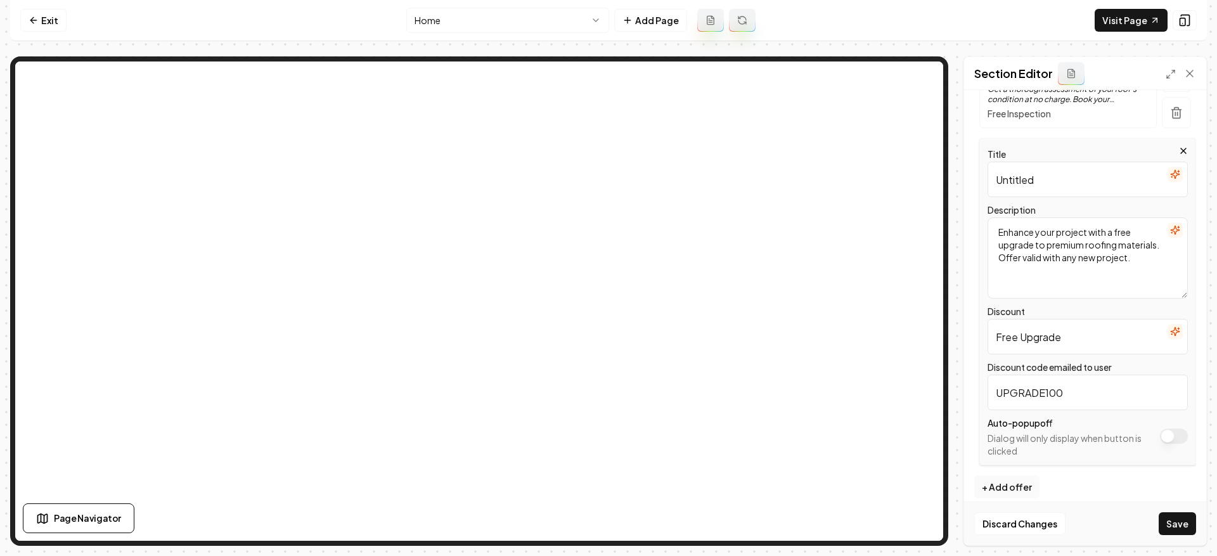
scroll to position [221, 0]
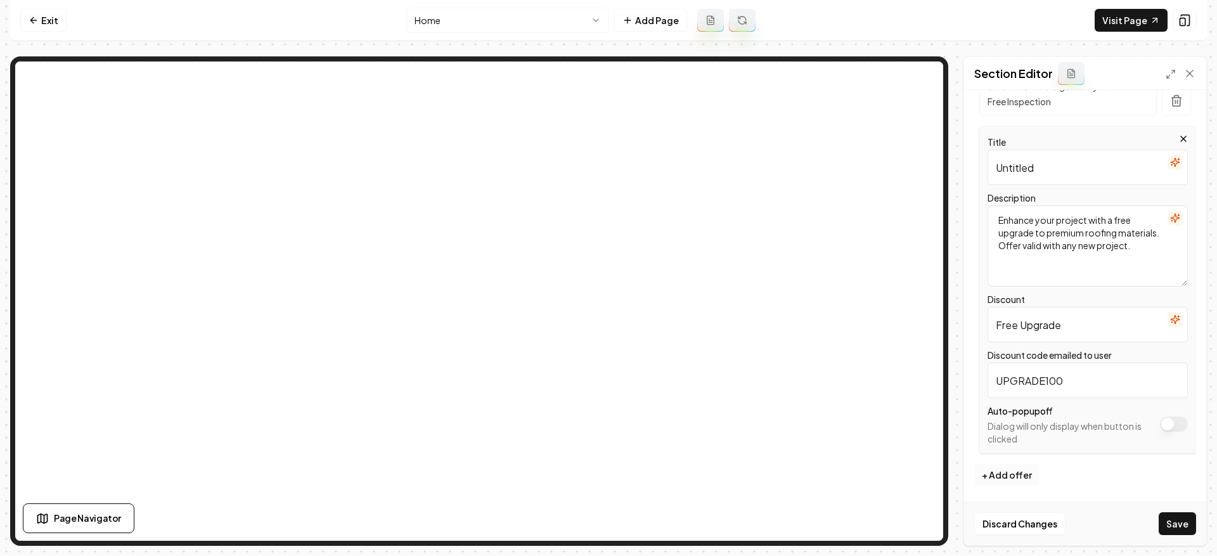
click at [1018, 481] on button "+ Add offer" at bounding box center [1007, 475] width 65 height 23
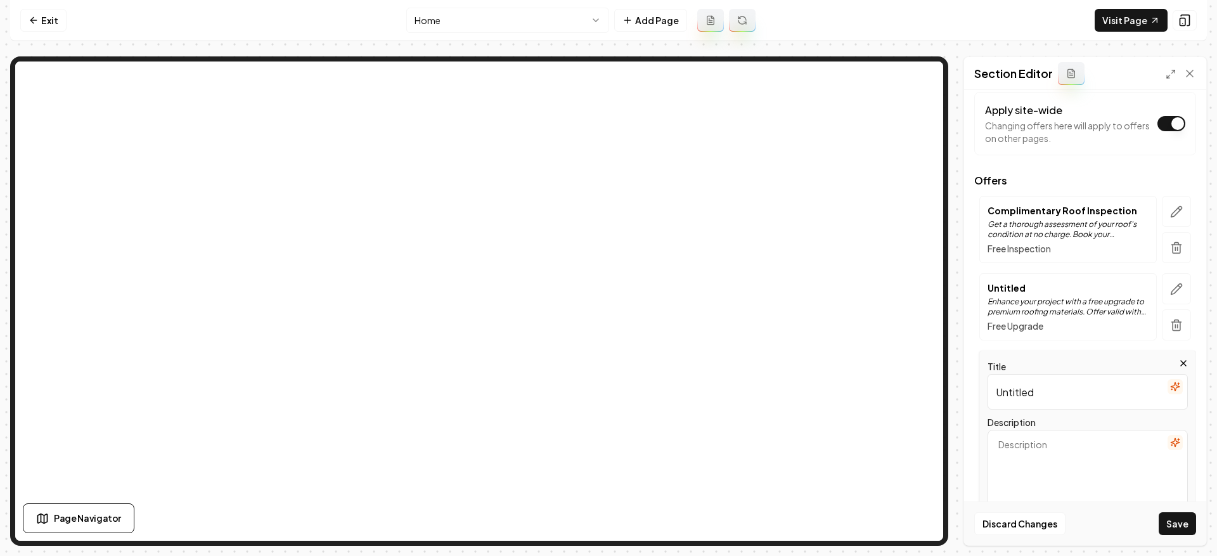
scroll to position [53, 0]
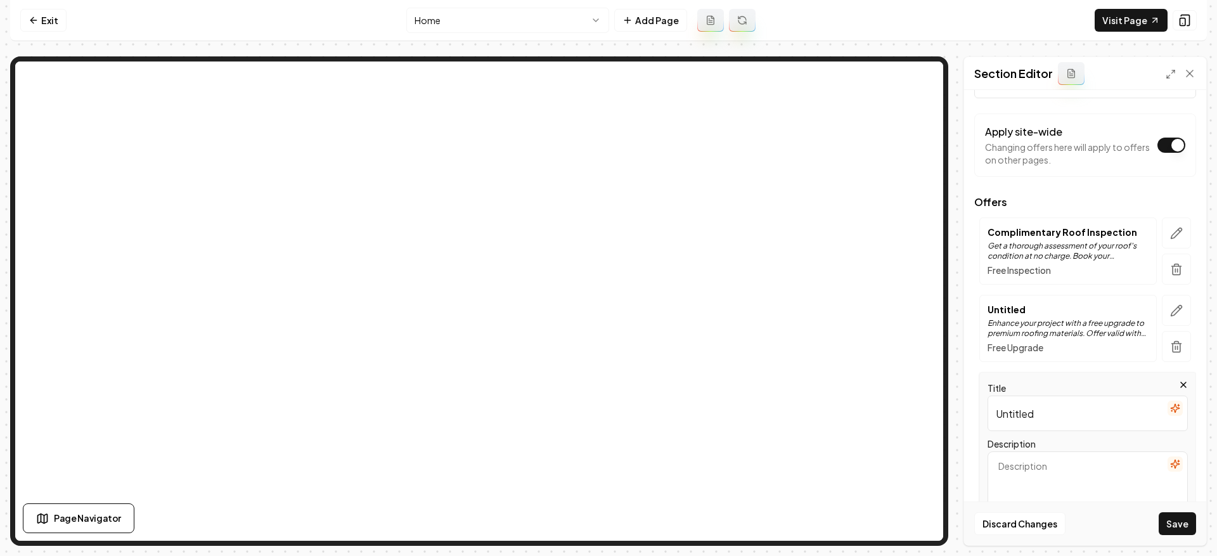
click at [1118, 221] on div "Complimentary Roof Inspection Get a thorough assessment of your roof's conditio…" at bounding box center [1069, 250] width 178 height 67
click at [1186, 75] on icon at bounding box center [1190, 73] width 13 height 13
